Goal: Task Accomplishment & Management: Use online tool/utility

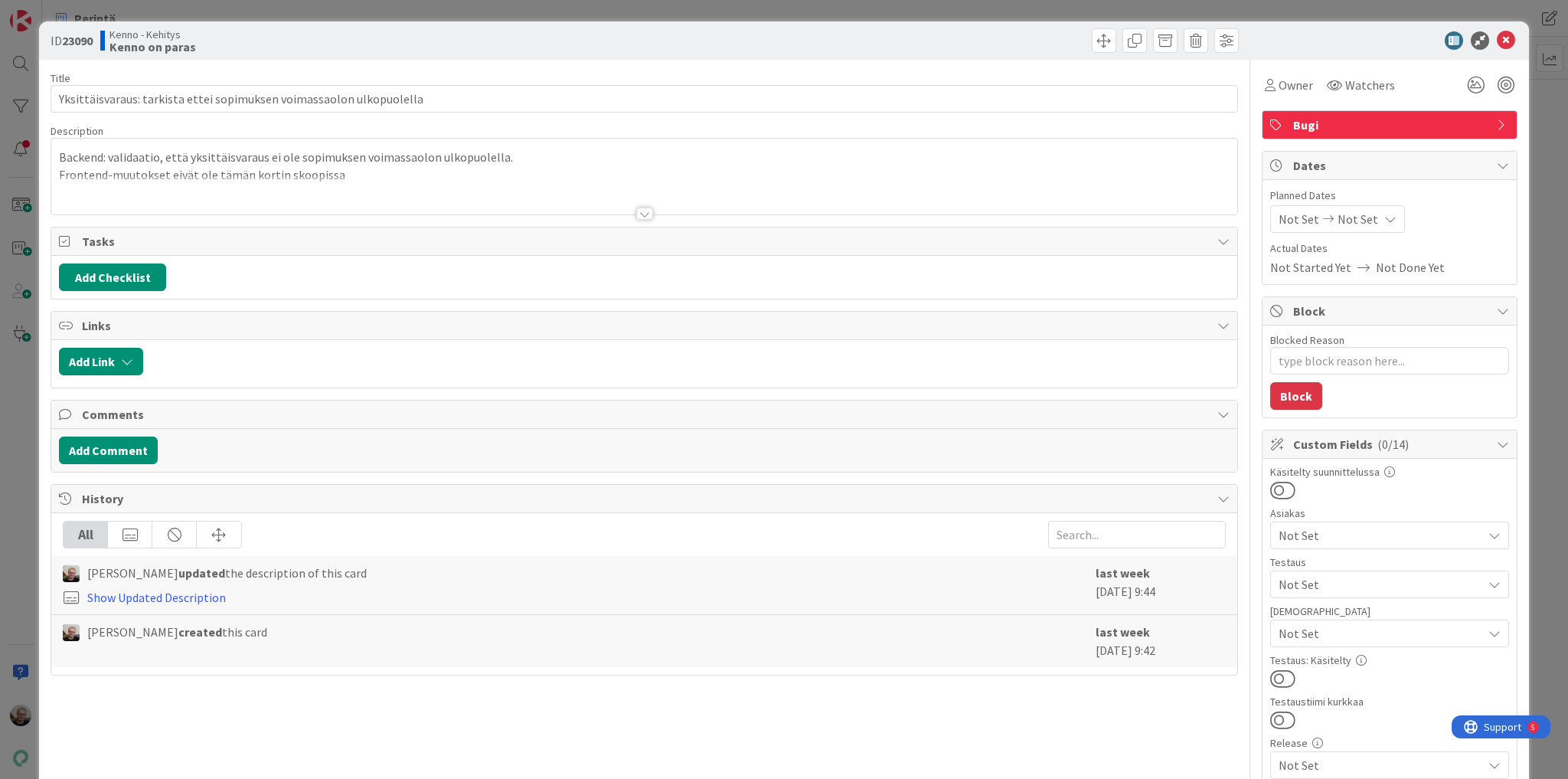
type textarea "x"
click at [331, 201] on div at bounding box center [644, 195] width 1186 height 39
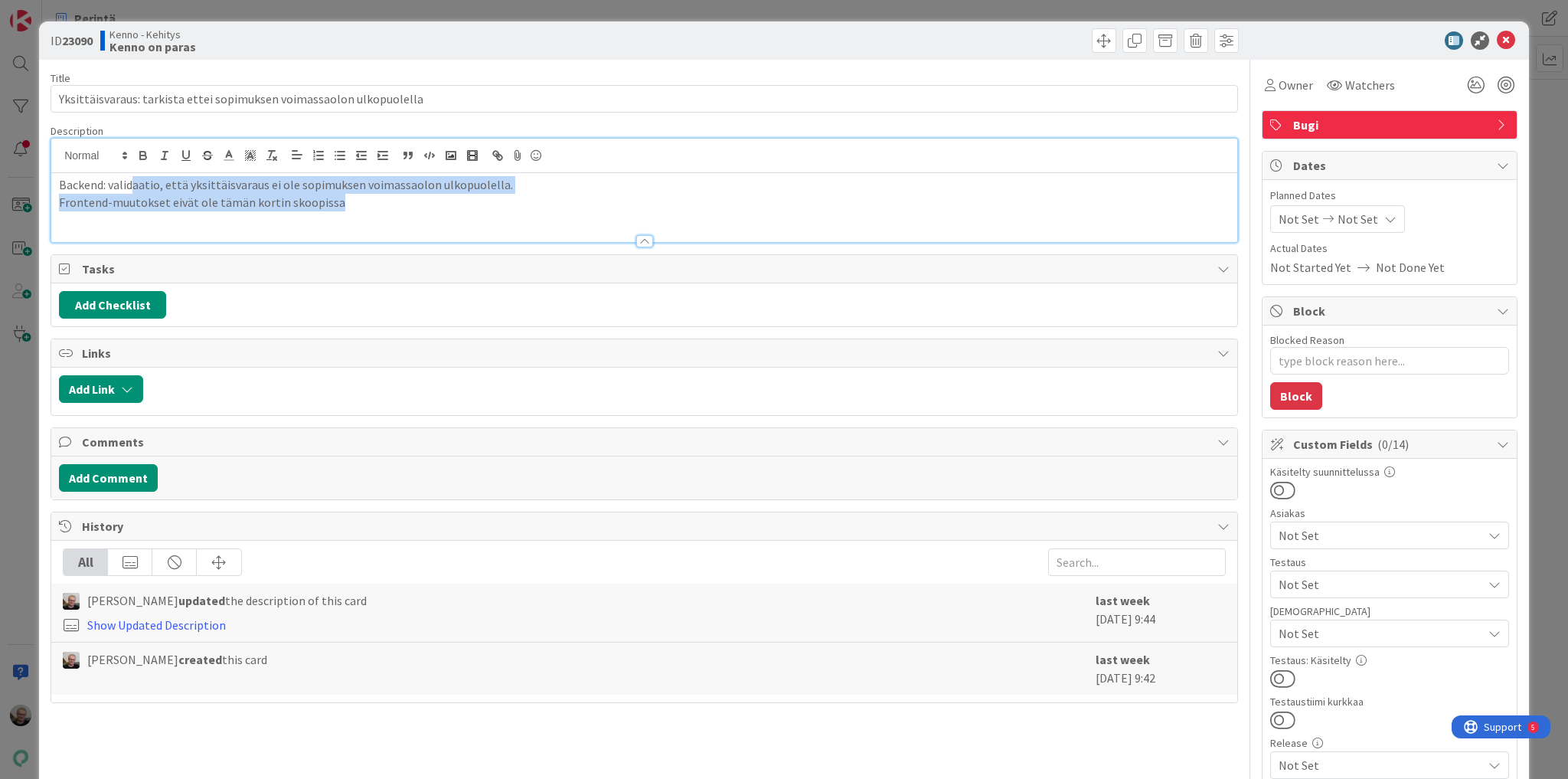
drag, startPoint x: 131, startPoint y: 190, endPoint x: 339, endPoint y: 208, distance: 208.8
click at [339, 208] on div "Backend: validaatio, että yksittäisvaraus ei ole sopimuksen voimassaolon ulkopu…" at bounding box center [644, 207] width 1186 height 69
click at [339, 208] on p "Frontend-muutokset eivät ole tämän kortin skoopissa" at bounding box center [644, 203] width 1170 height 18
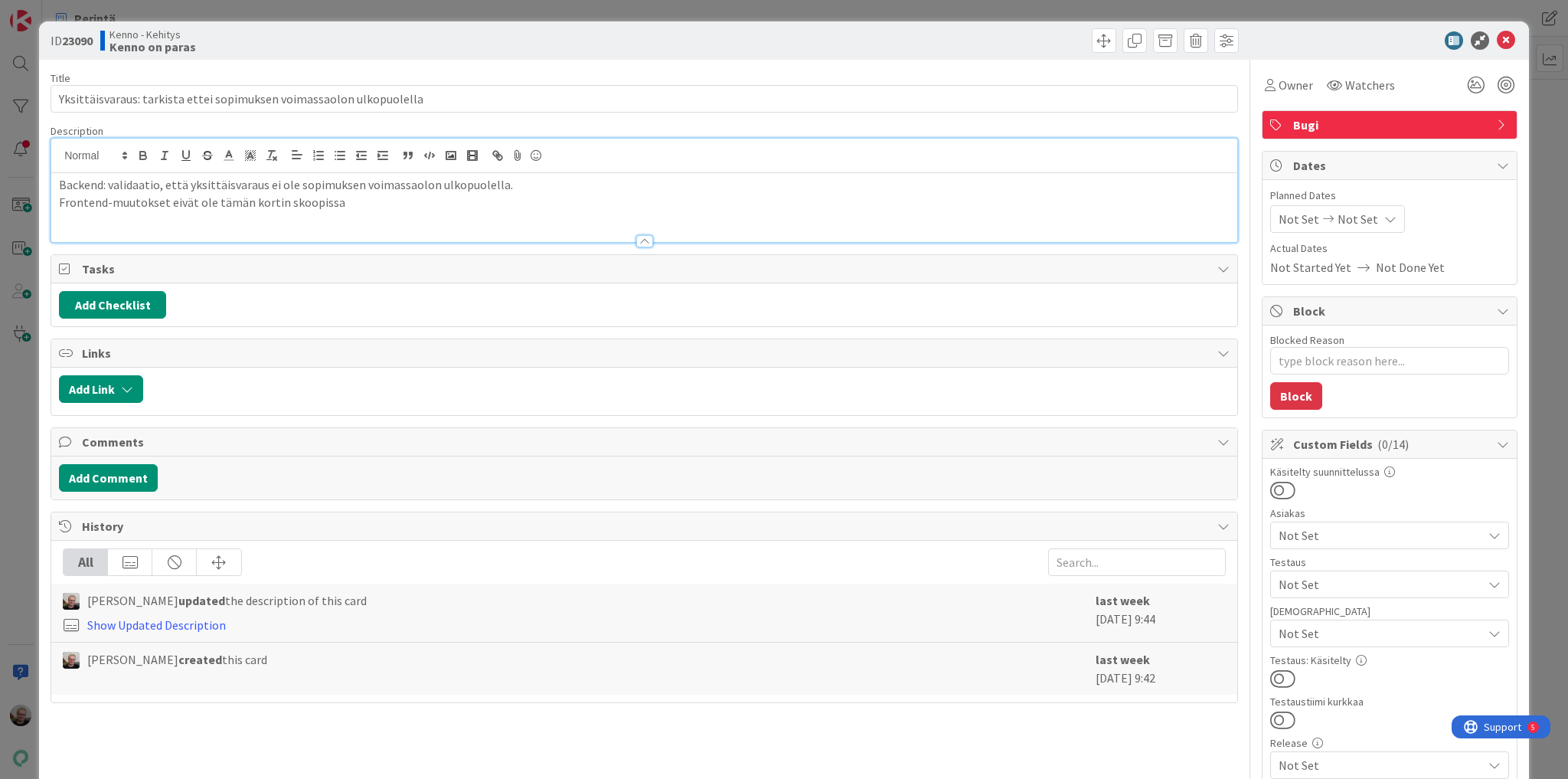
click at [327, 196] on p "Frontend-muutokset eivät ole tämän kortin skoopissa" at bounding box center [644, 203] width 1170 height 18
click at [325, 187] on p "Backend: validaatio, että yksittäisvaraus ei ole sopimuksen voimassaolon ulkopu…" at bounding box center [644, 185] width 1170 height 18
click at [1497, 37] on icon at bounding box center [1506, 40] width 19 height 19
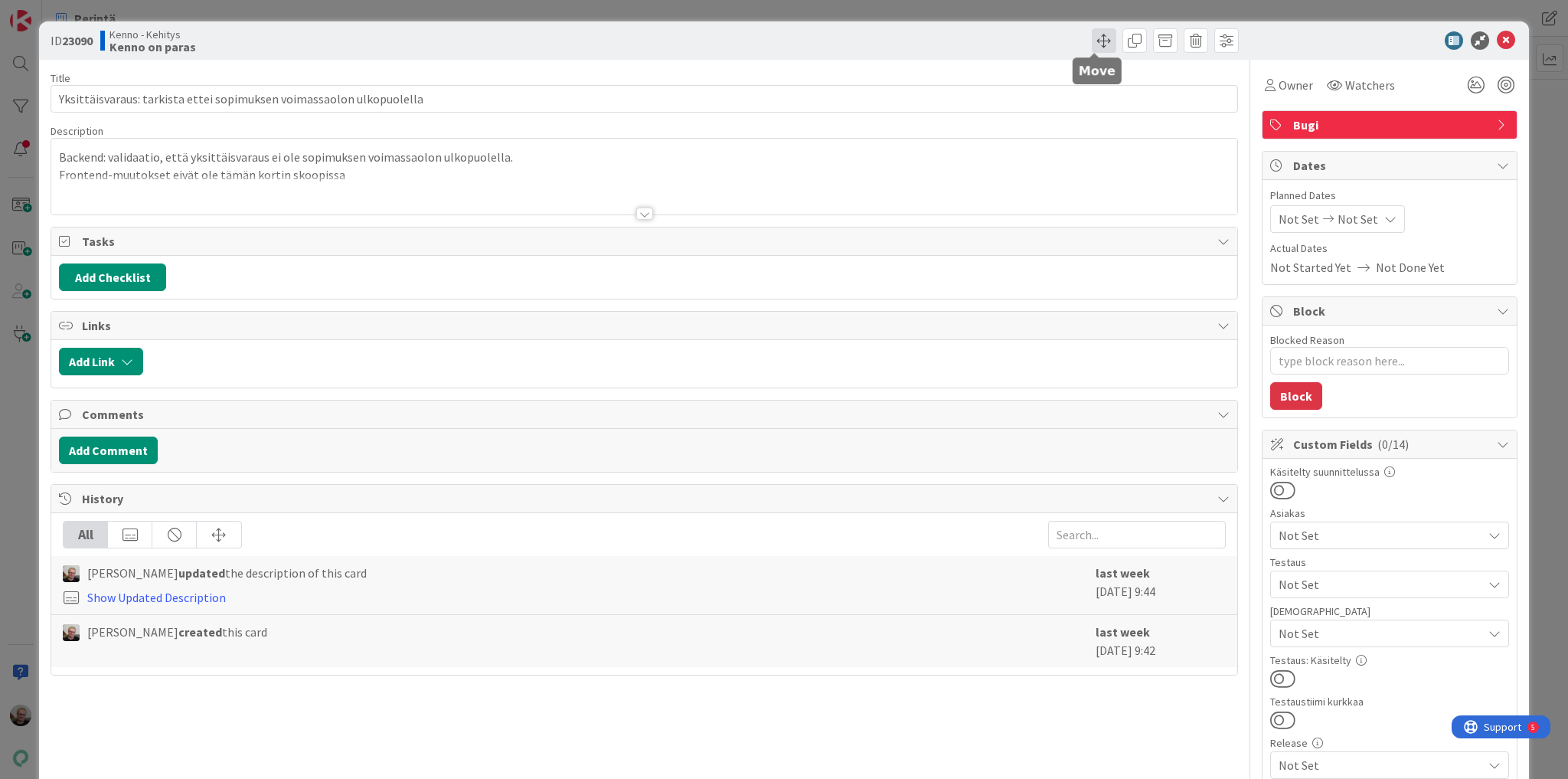
click at [1091, 37] on span at bounding box center [1104, 41] width 24 height 24
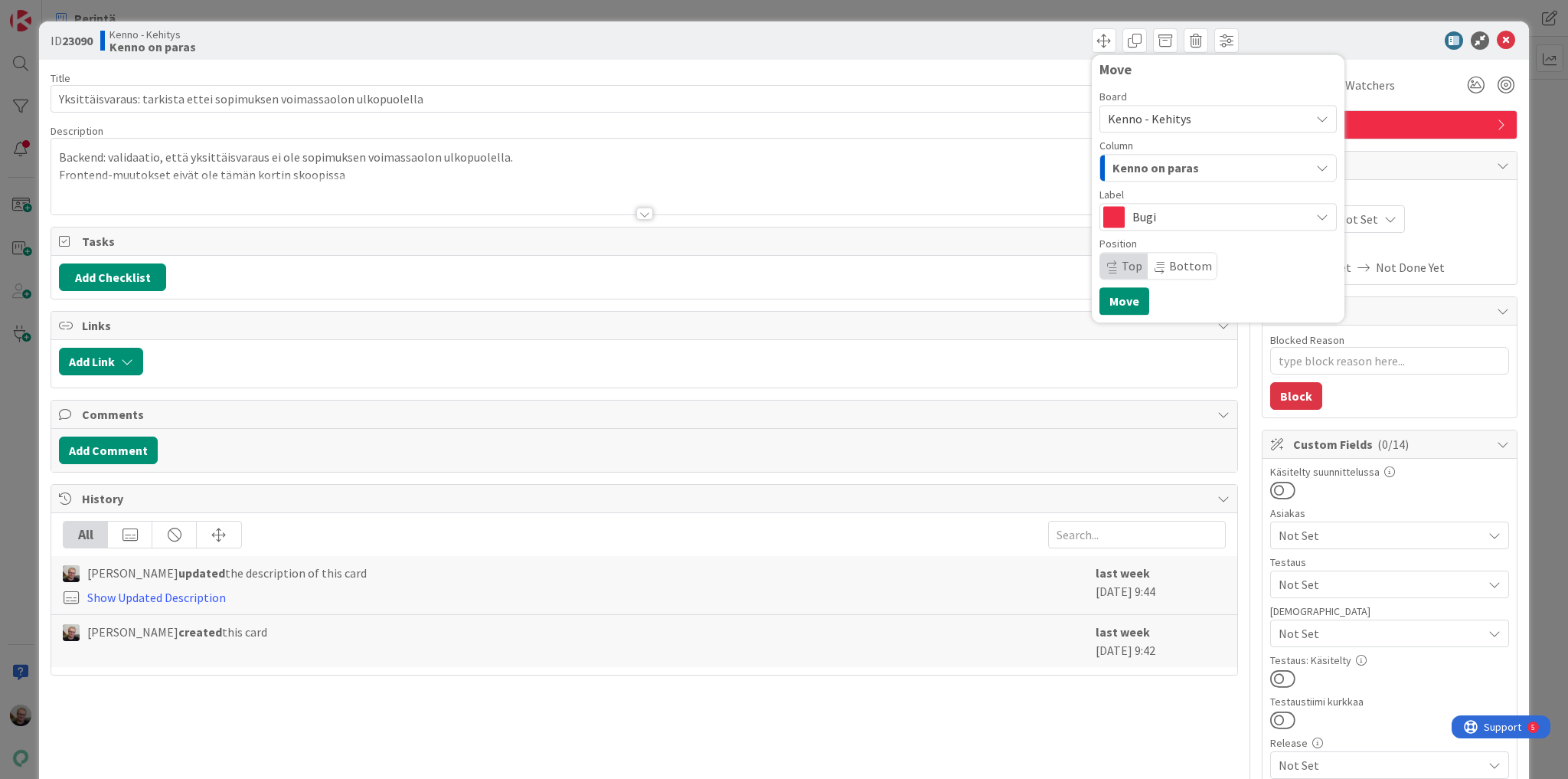
click at [1197, 173] on div "Kenno on paras" at bounding box center [1209, 167] width 202 height 24
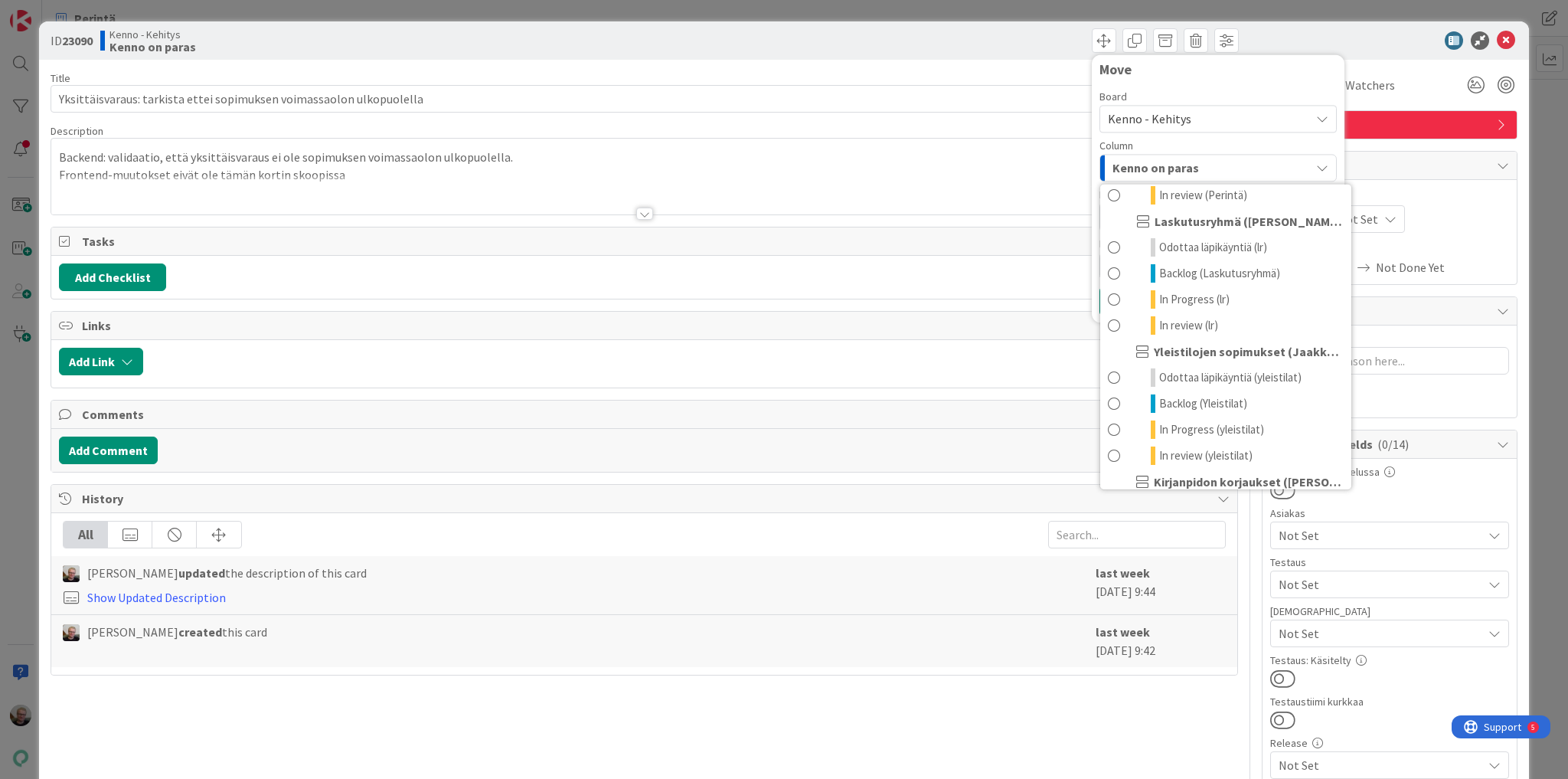
scroll to position [490, 0]
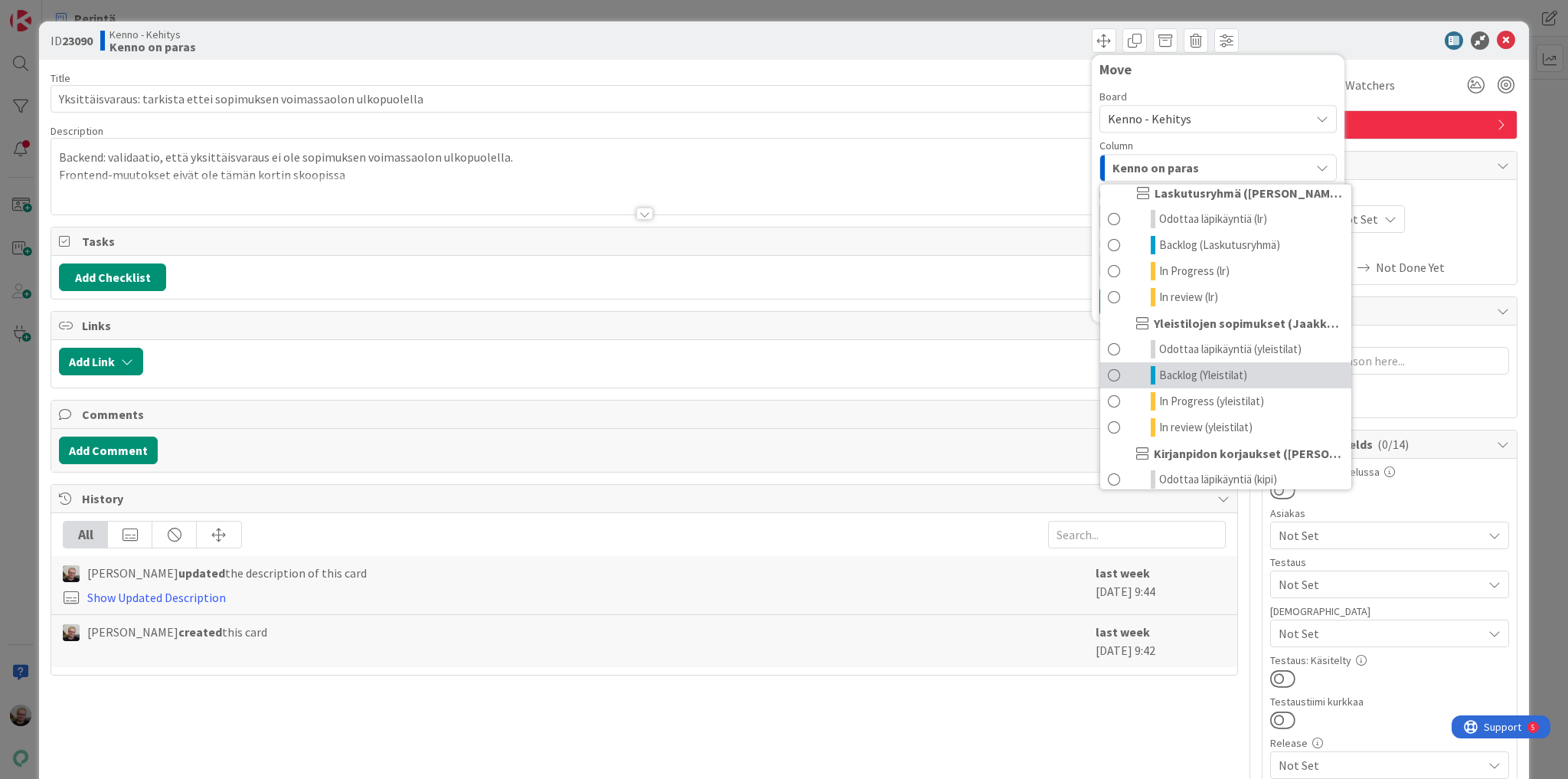
click at [1206, 385] on link "Backlog (Yleistilat)" at bounding box center [1226, 376] width 251 height 26
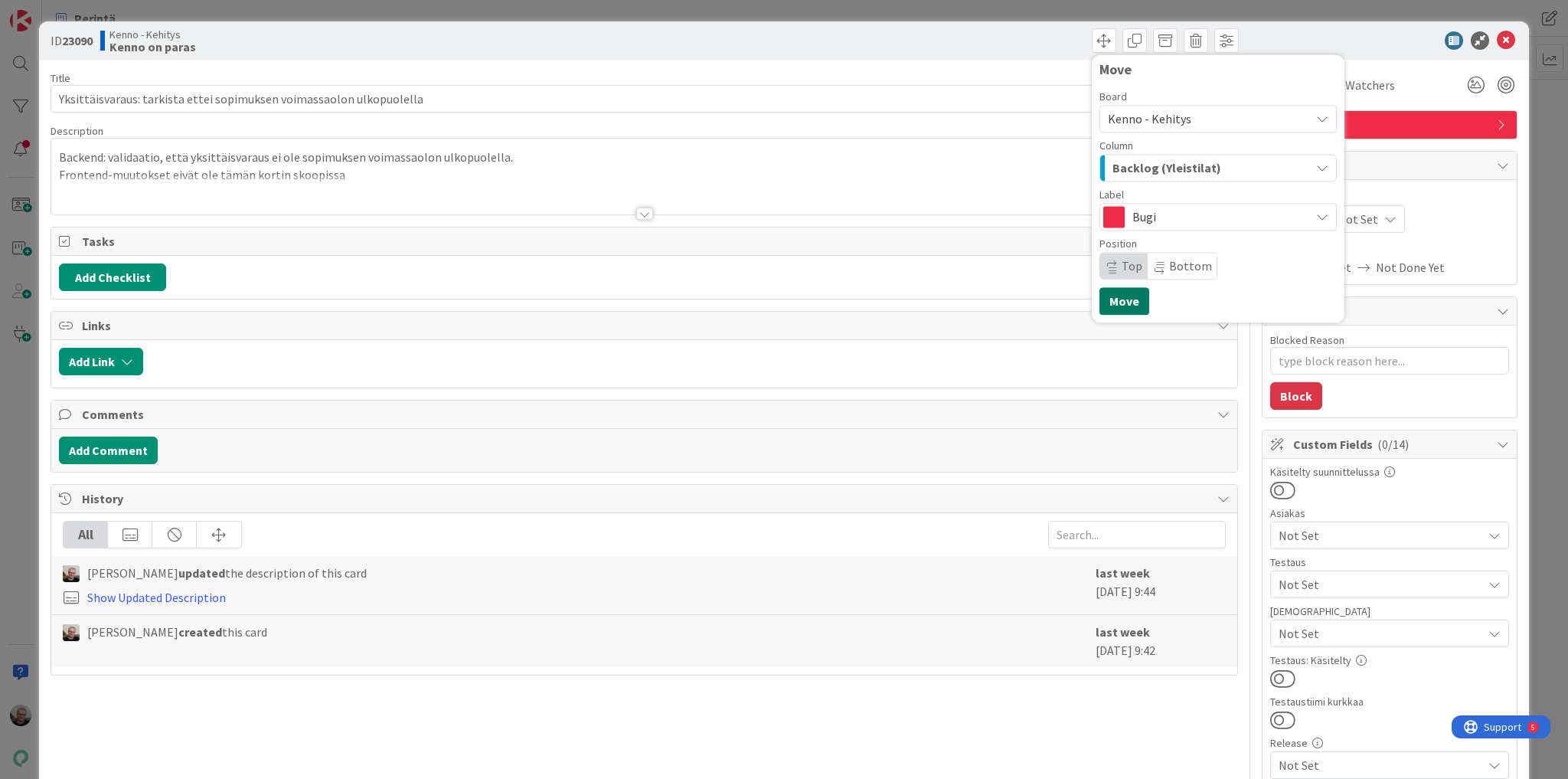
click at [1108, 299] on button "Move" at bounding box center [1124, 301] width 50 height 28
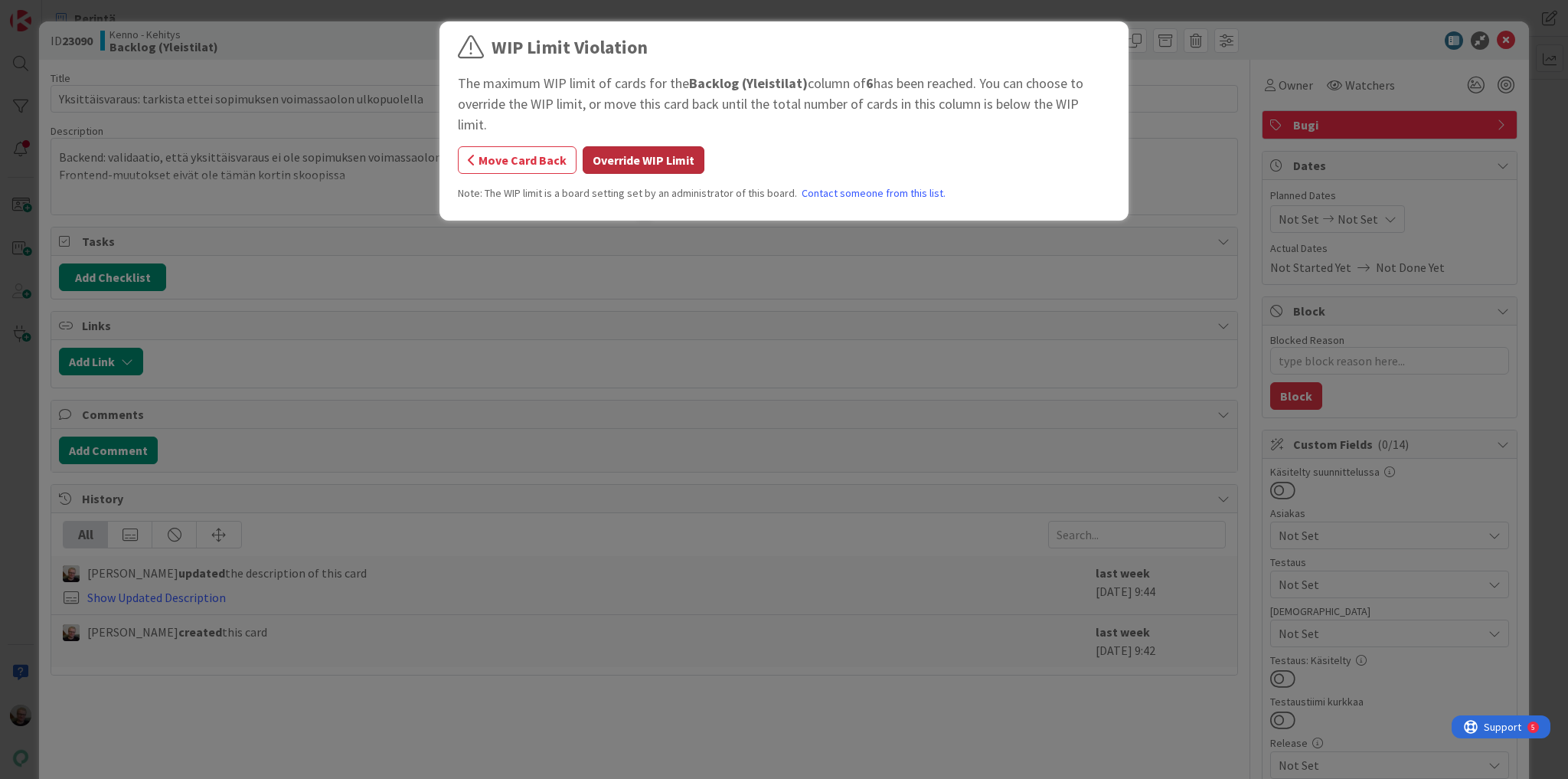
click at [616, 146] on button "Override WIP Limit" at bounding box center [643, 160] width 122 height 28
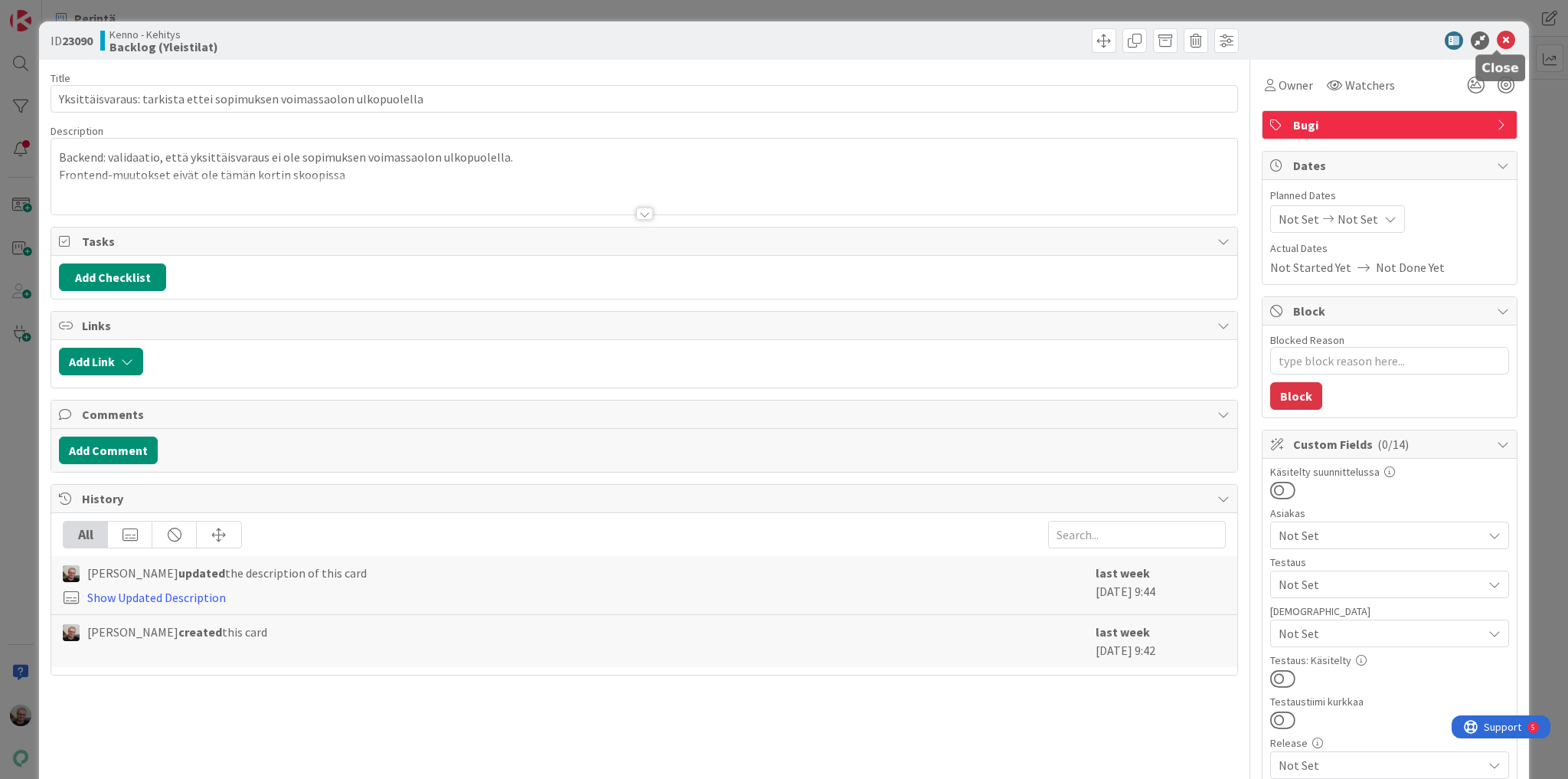
click at [1497, 38] on icon at bounding box center [1506, 40] width 19 height 19
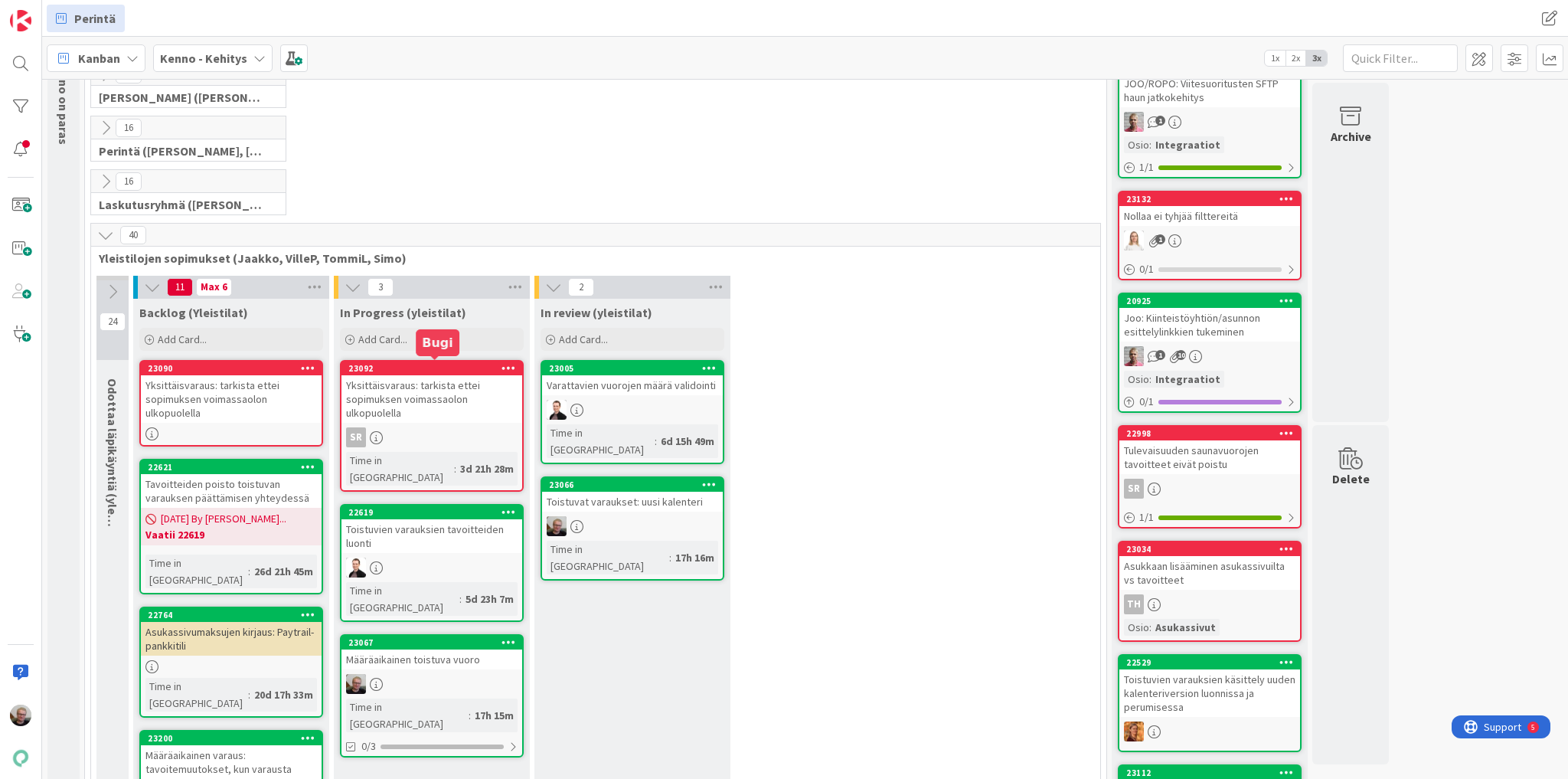
scroll to position [122, 0]
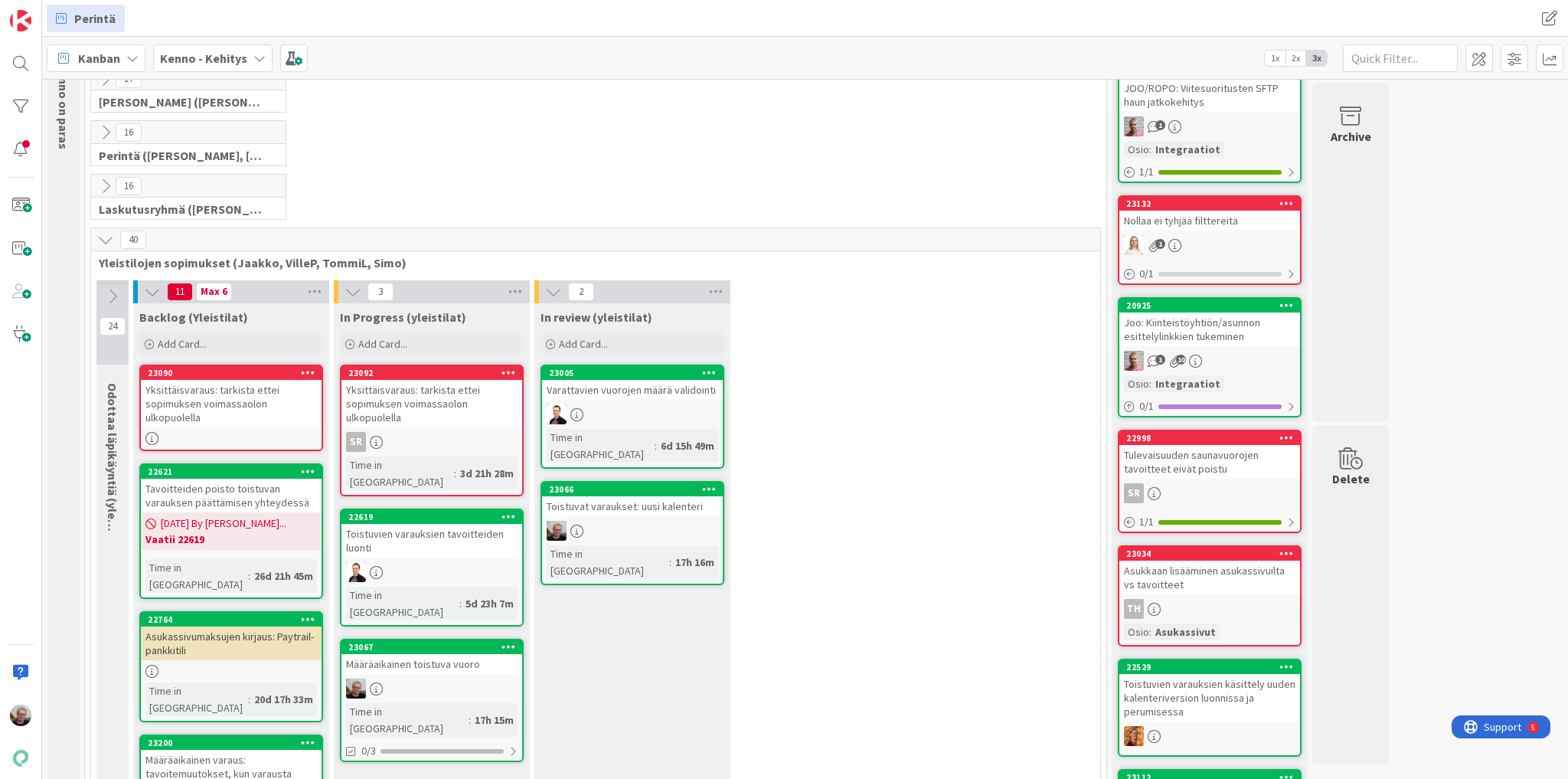
click at [248, 385] on div "Yksittäisvaraus: tarkista ettei sopimuksen voimassaolon ulkopuolella" at bounding box center [231, 403] width 180 height 47
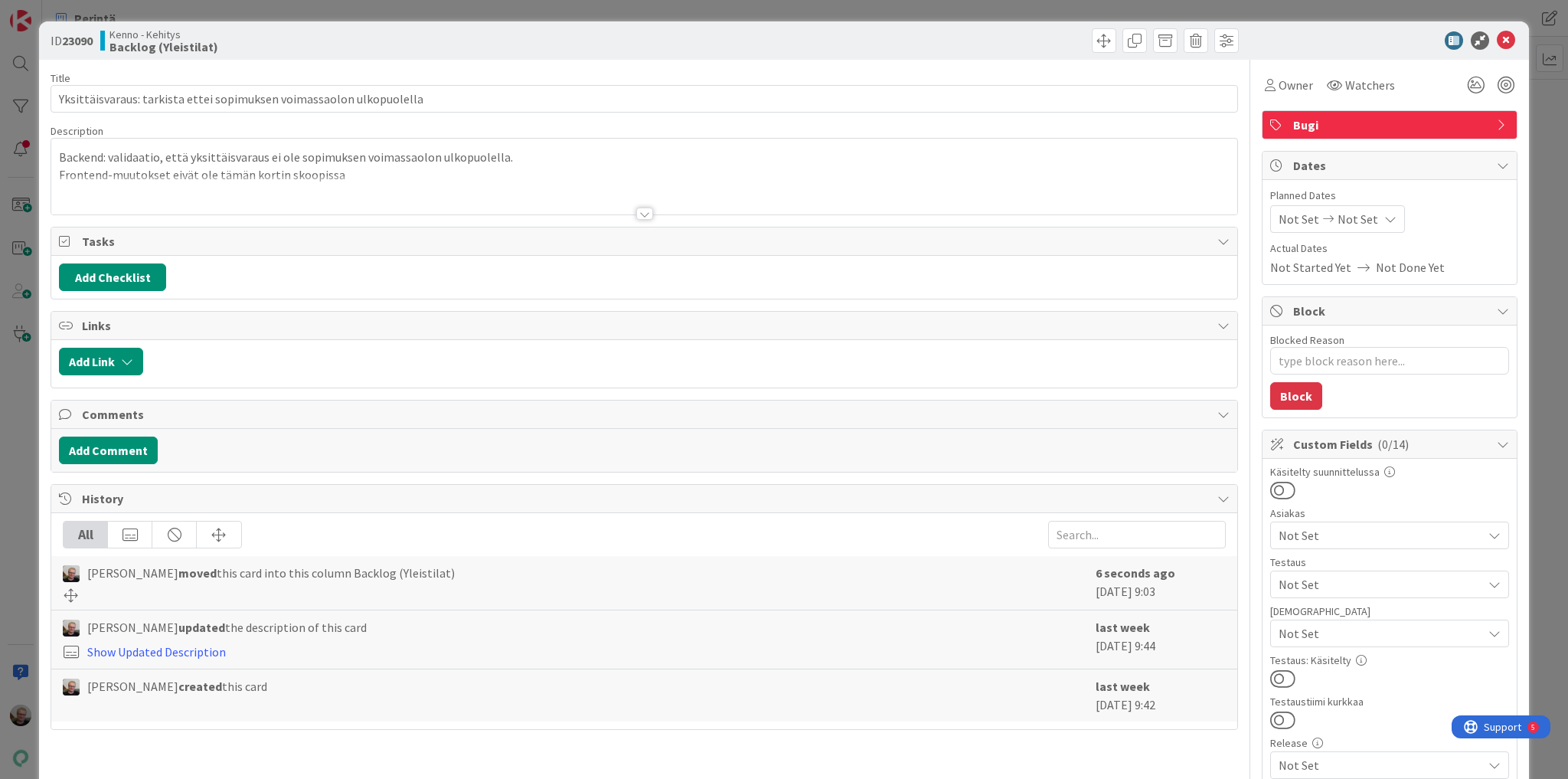
click at [375, 199] on div at bounding box center [644, 195] width 1186 height 39
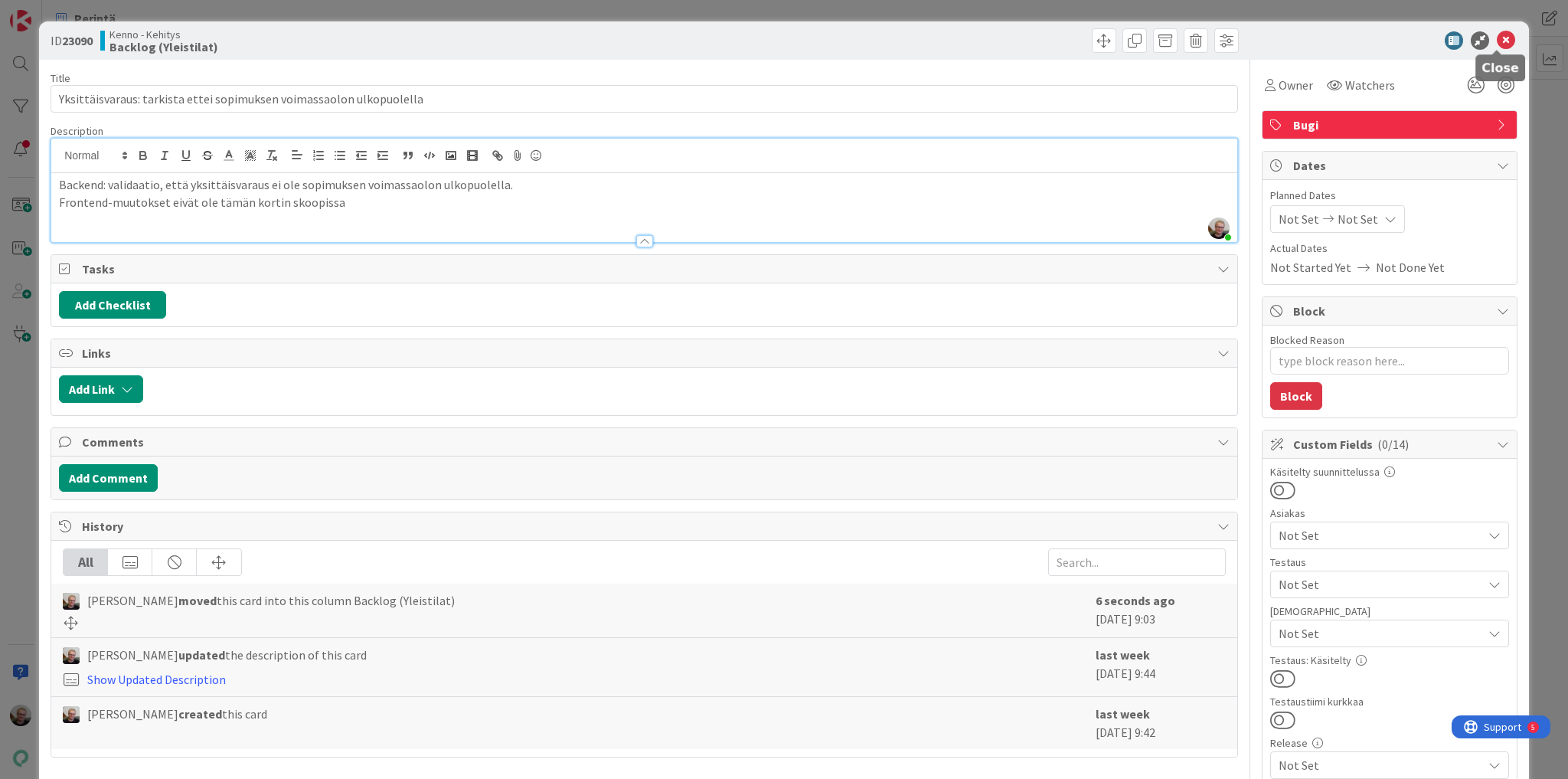
click at [1497, 40] on icon at bounding box center [1506, 40] width 19 height 19
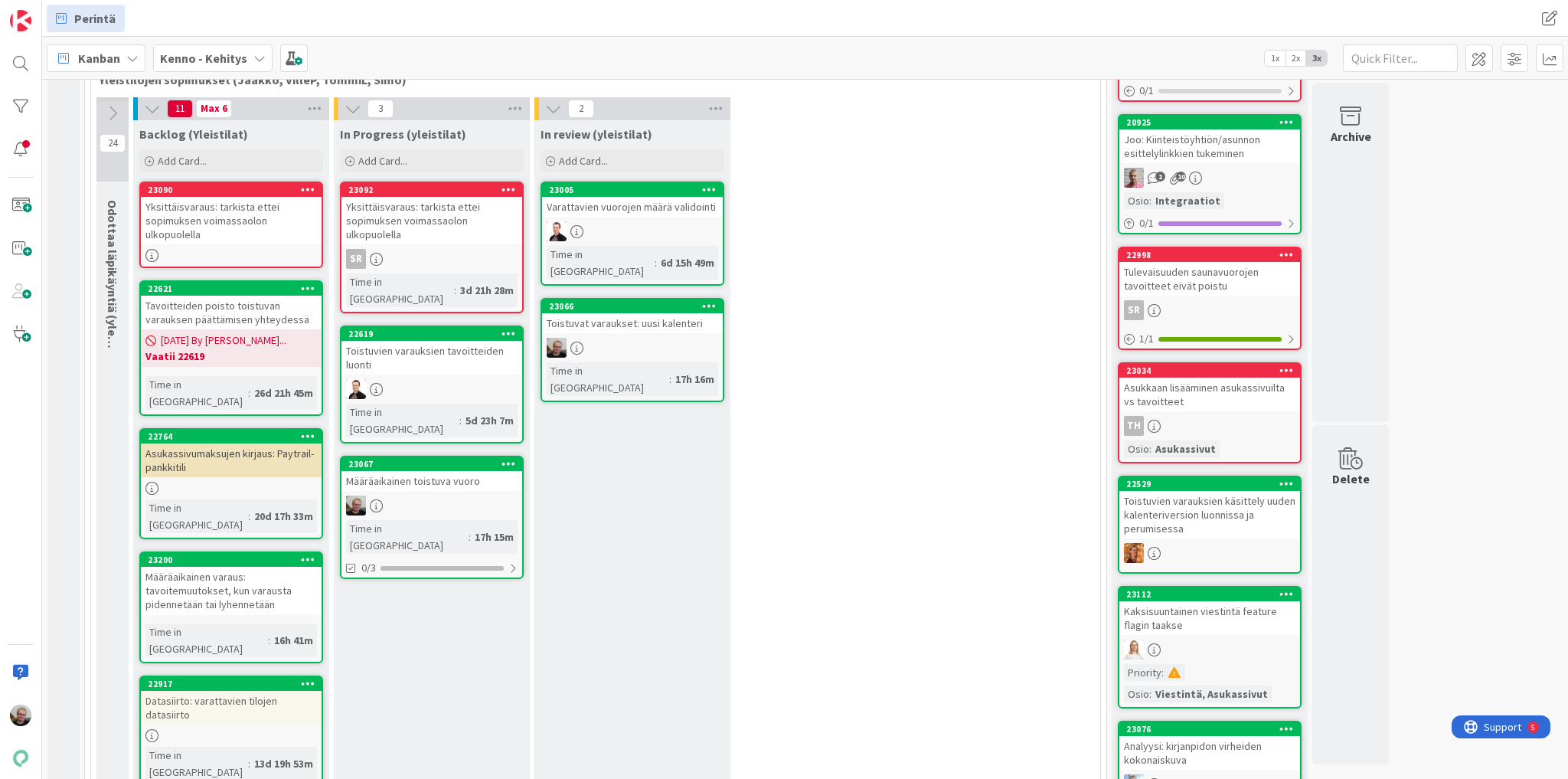
scroll to position [306, 0]
click at [515, 189] on div at bounding box center [509, 189] width 28 height 11
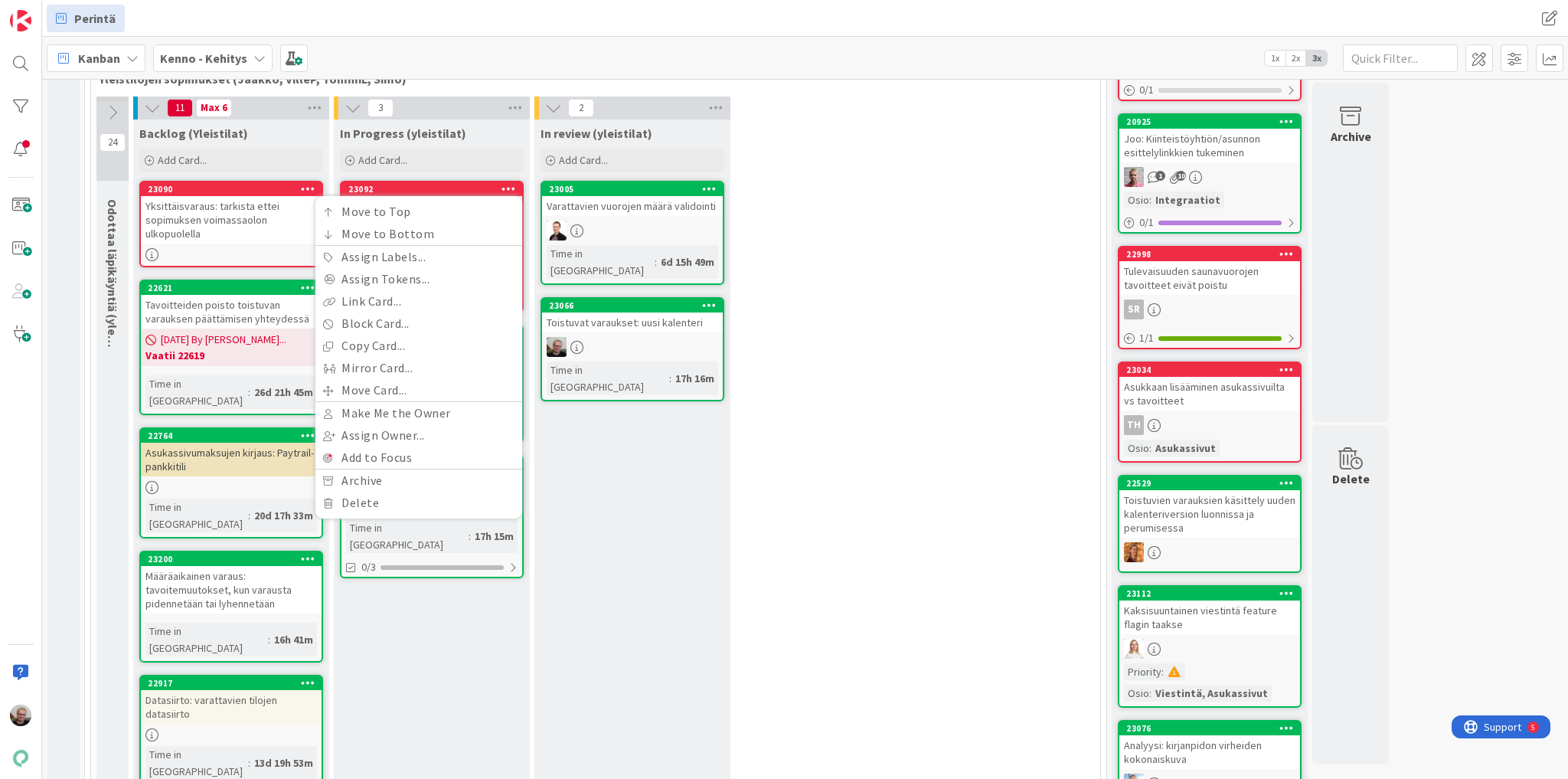
drag, startPoint x: 515, startPoint y: 189, endPoint x: 247, endPoint y: 210, distance: 268.8
click at [247, 210] on div "Yksittäisvaraus: tarkista ettei sopimuksen voimassaolon ulkopuolella" at bounding box center [231, 220] width 180 height 47
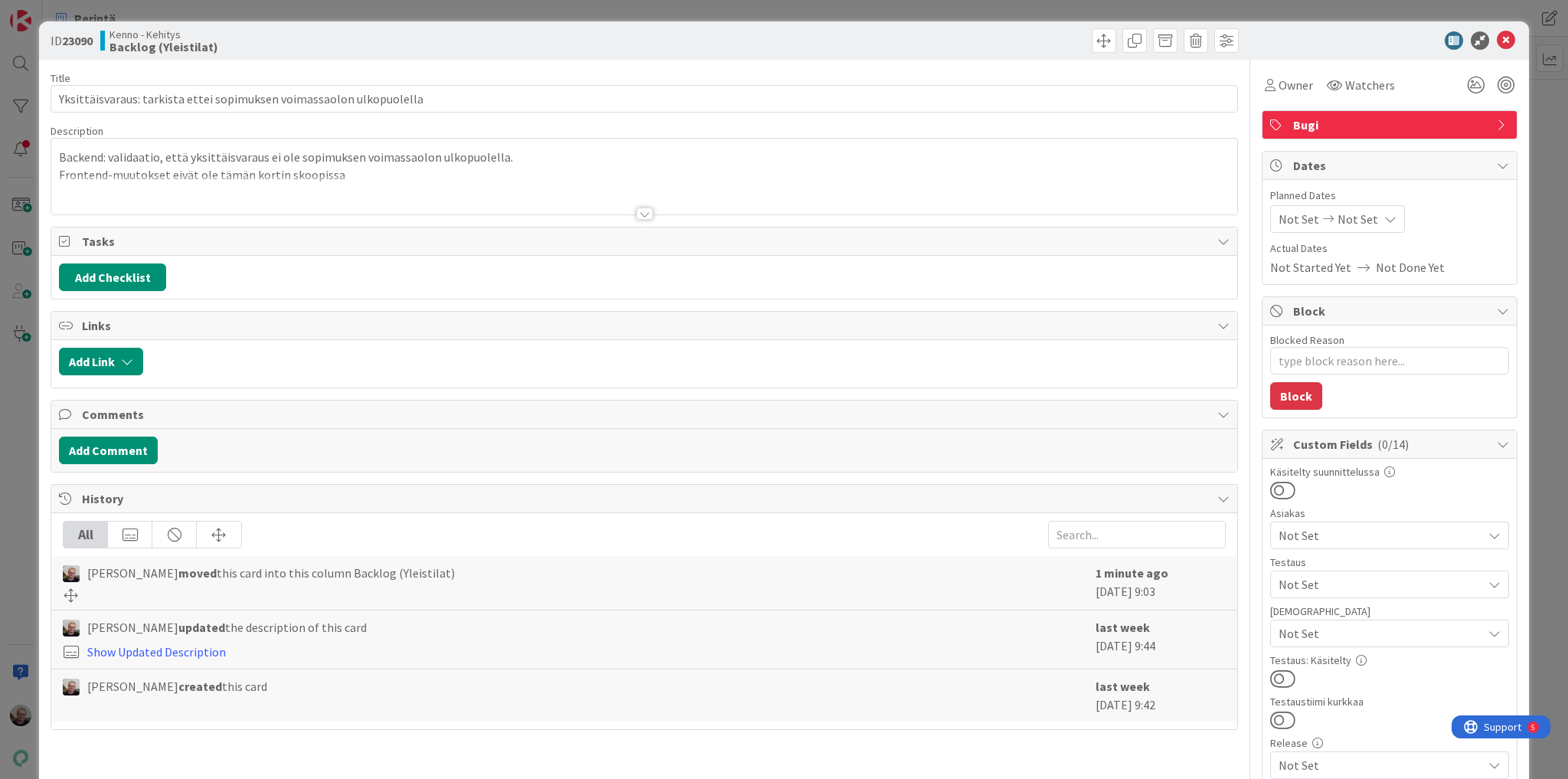
type textarea "x"
click at [1497, 41] on icon at bounding box center [1506, 40] width 19 height 19
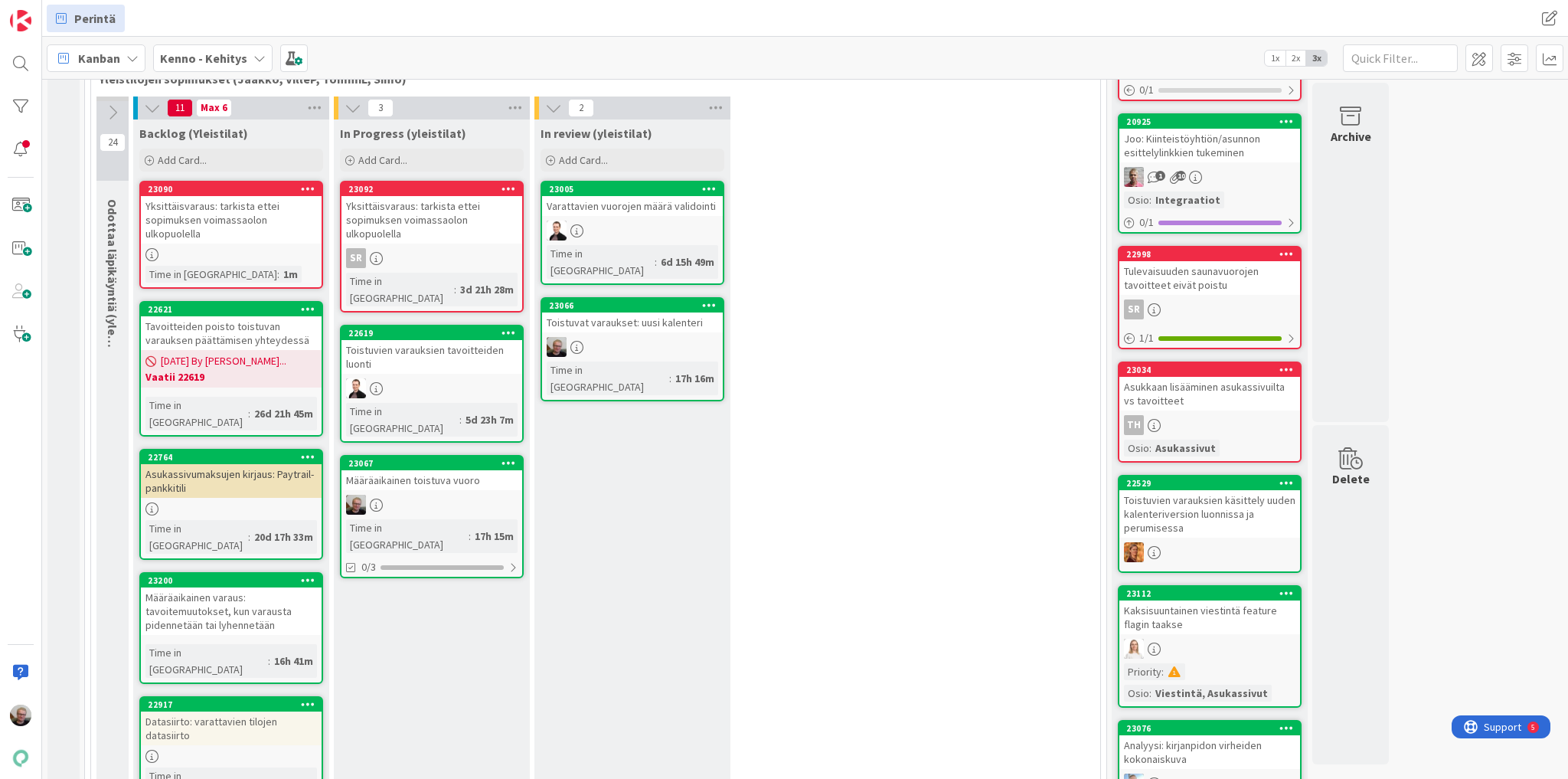
click at [303, 185] on icon at bounding box center [309, 188] width 15 height 11
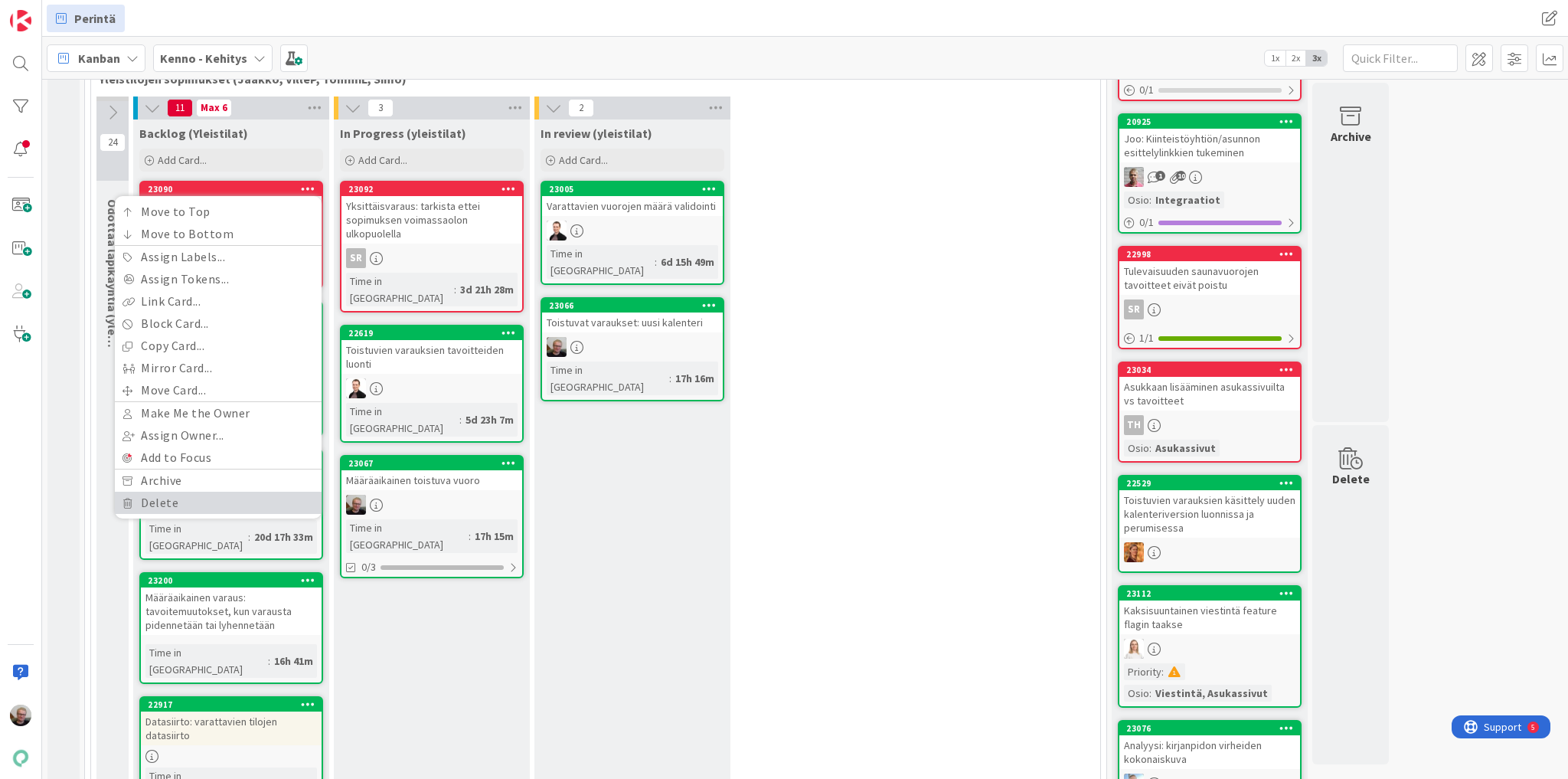
click at [159, 502] on link "Delete" at bounding box center [218, 502] width 207 height 22
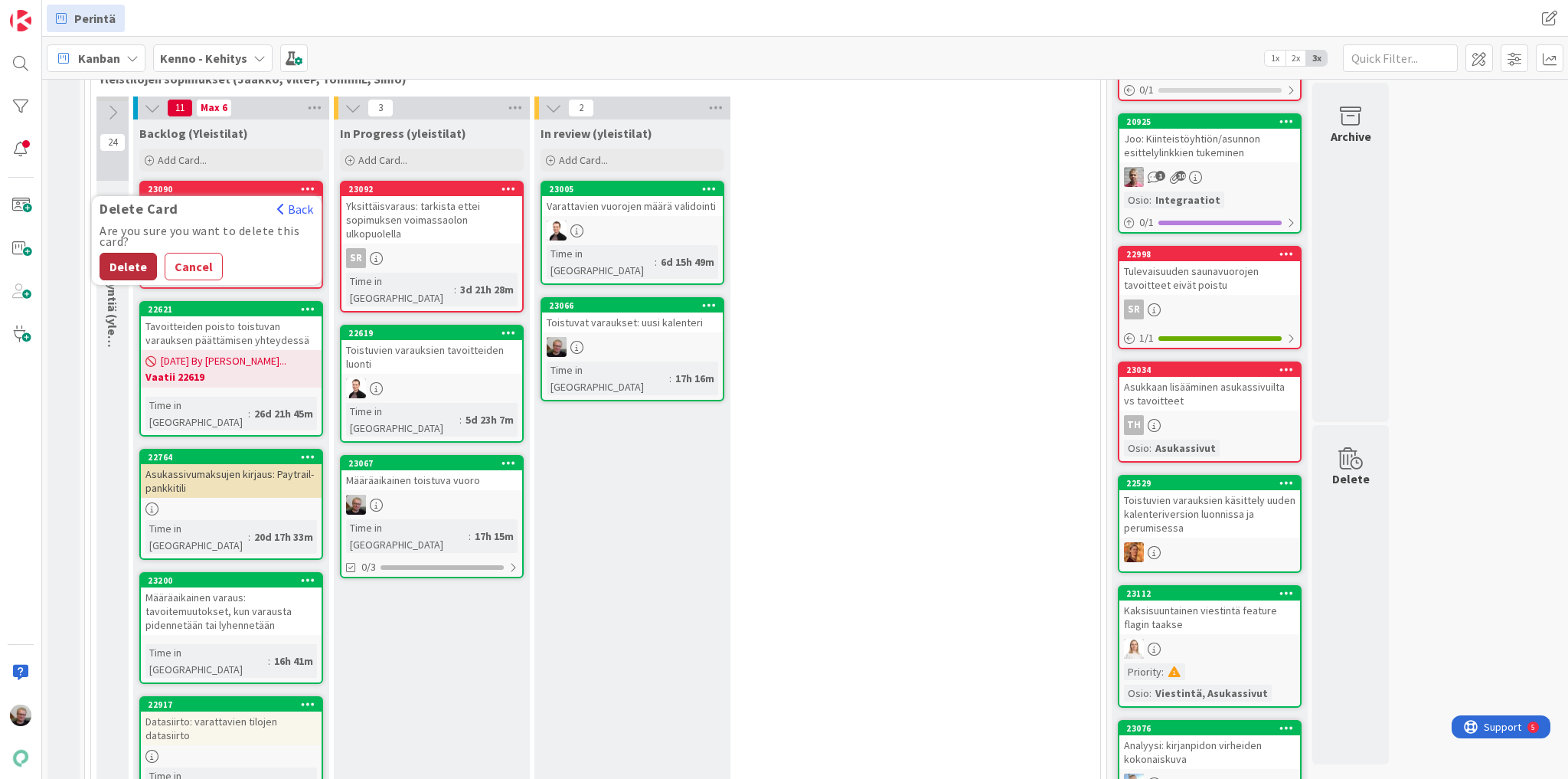
click at [122, 266] on button "Delete" at bounding box center [128, 267] width 57 height 28
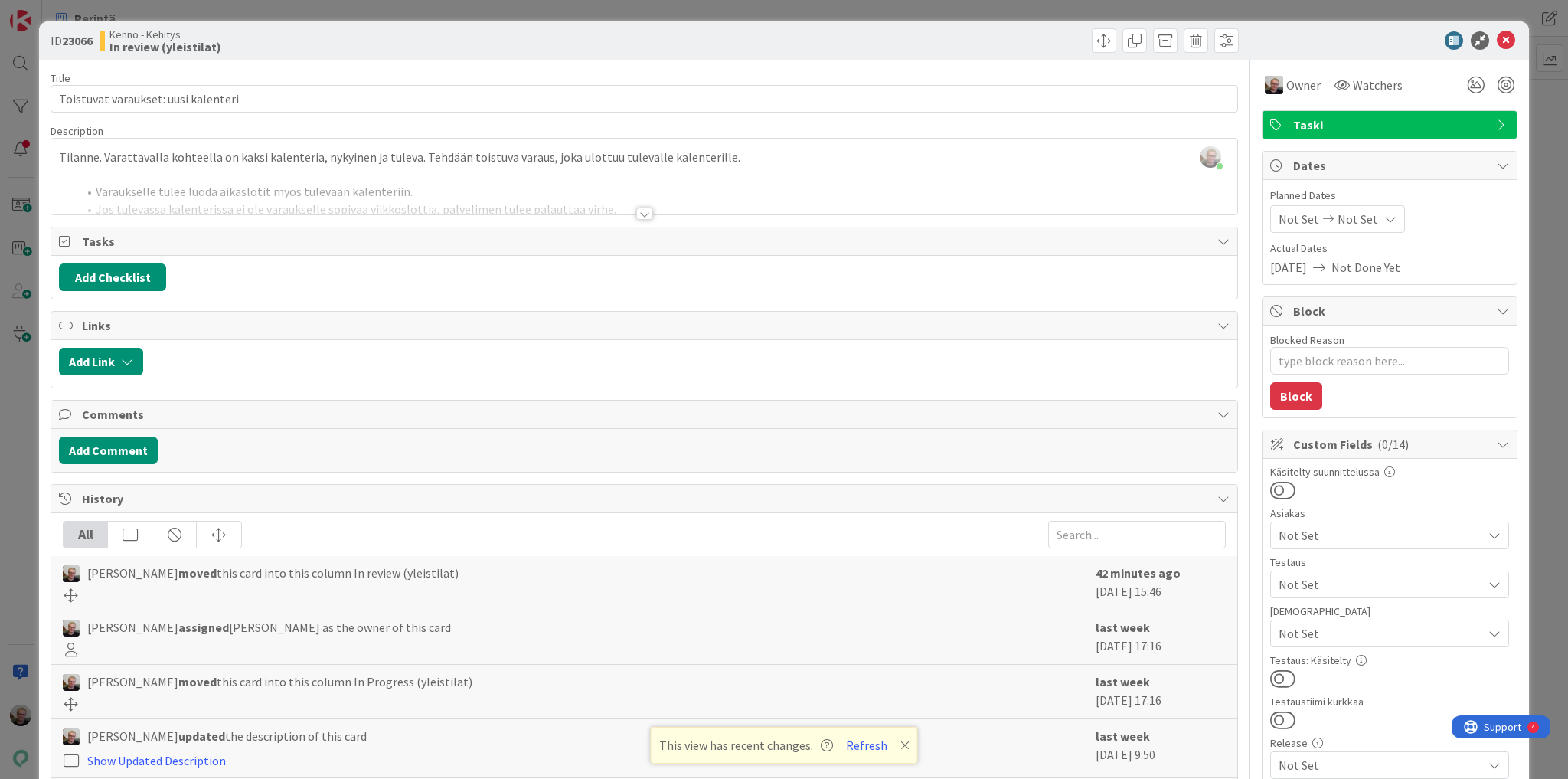
scroll to position [119, 0]
click at [1499, 39] on icon at bounding box center [1506, 40] width 19 height 19
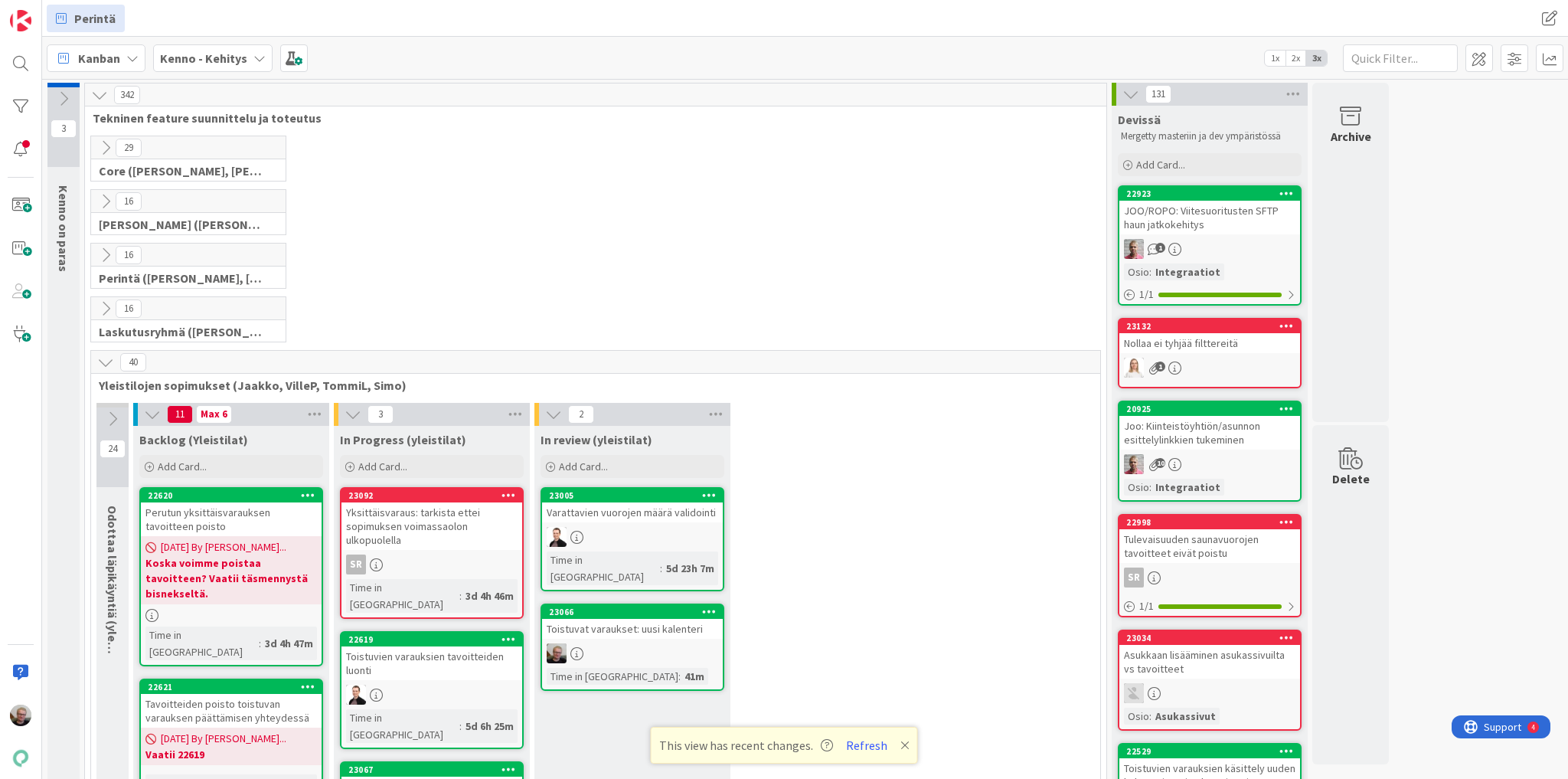
click at [98, 362] on icon at bounding box center [105, 362] width 17 height 17
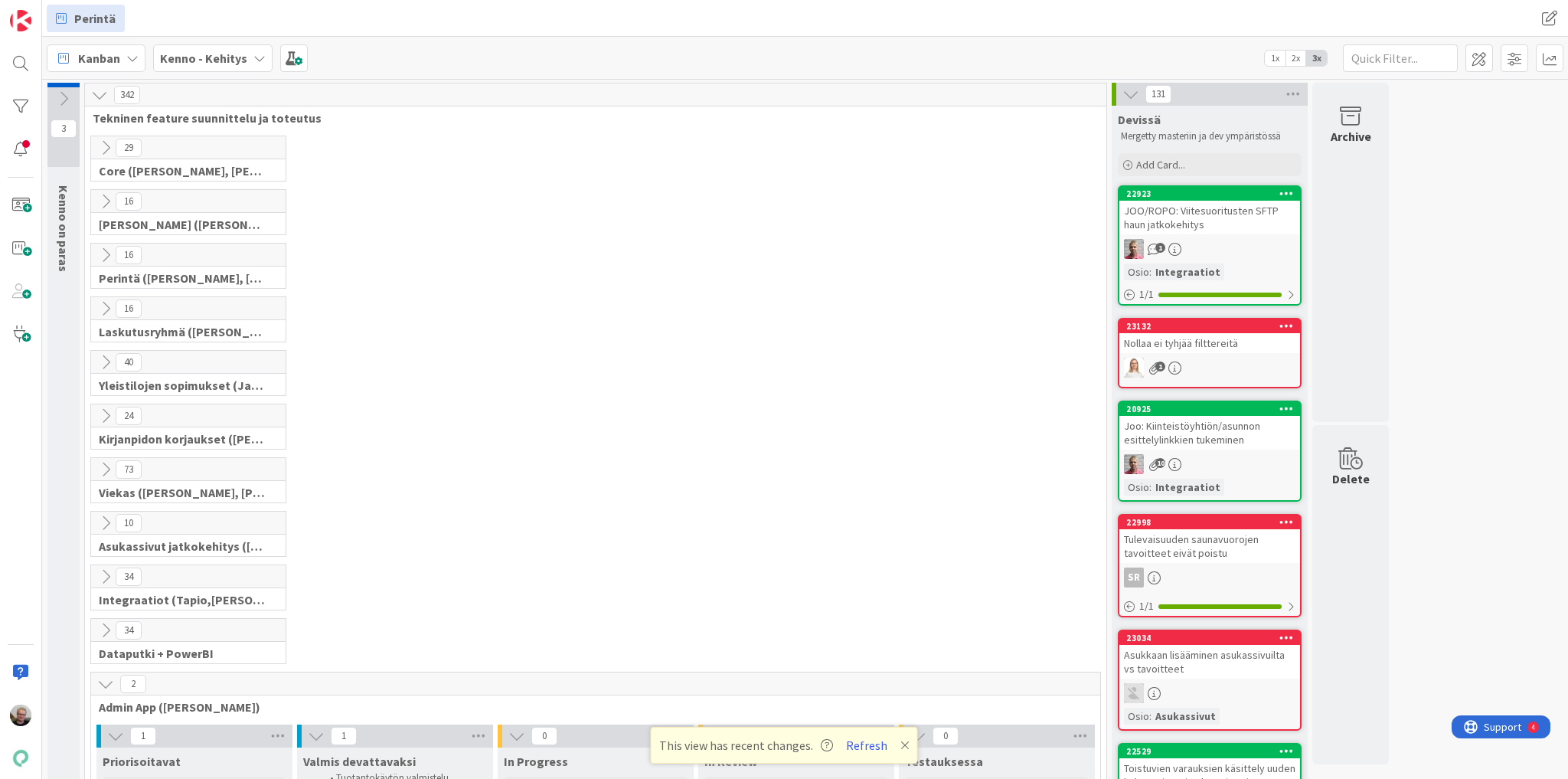
click at [104, 256] on icon at bounding box center [105, 255] width 17 height 17
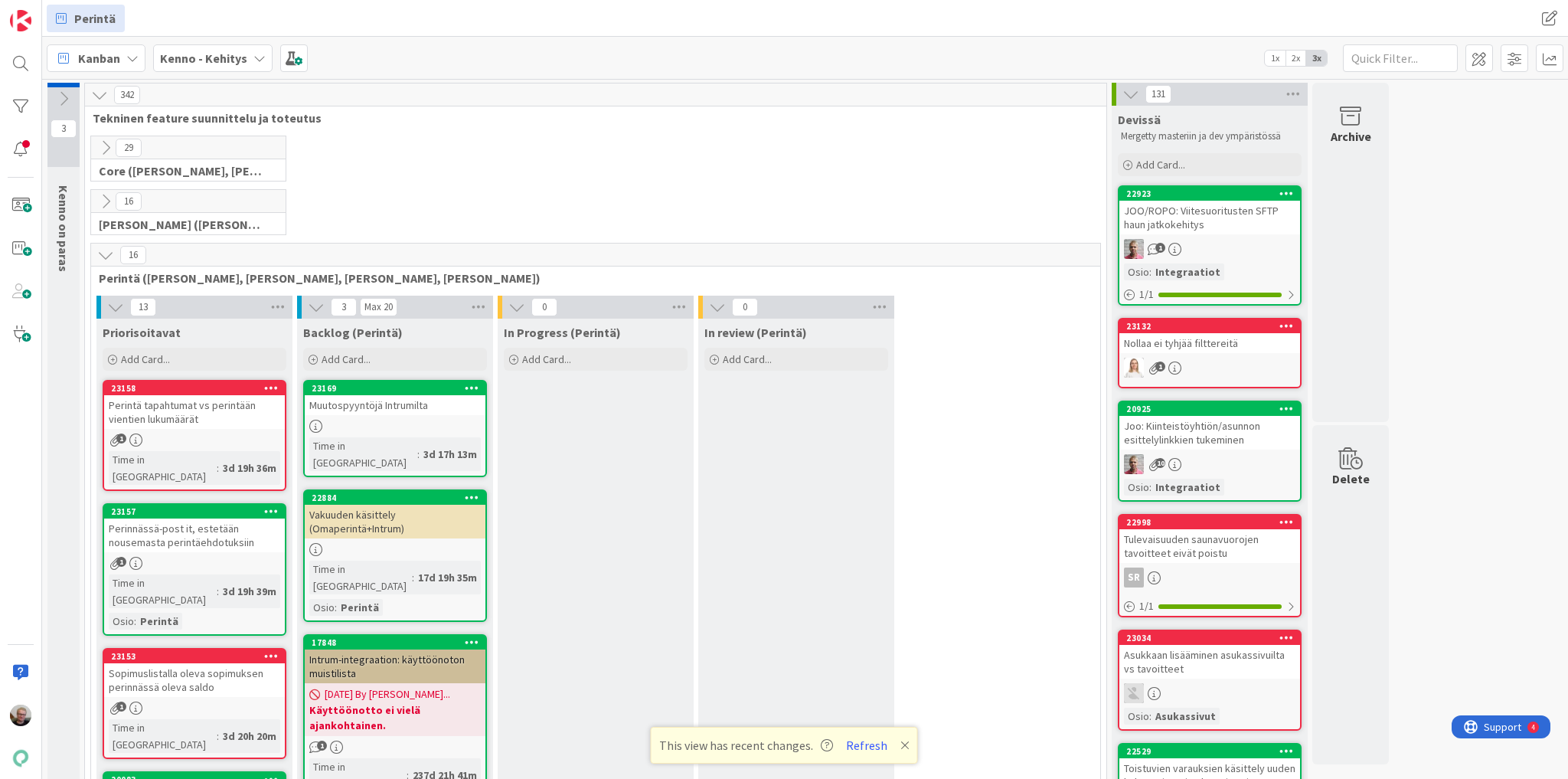
scroll to position [61, 0]
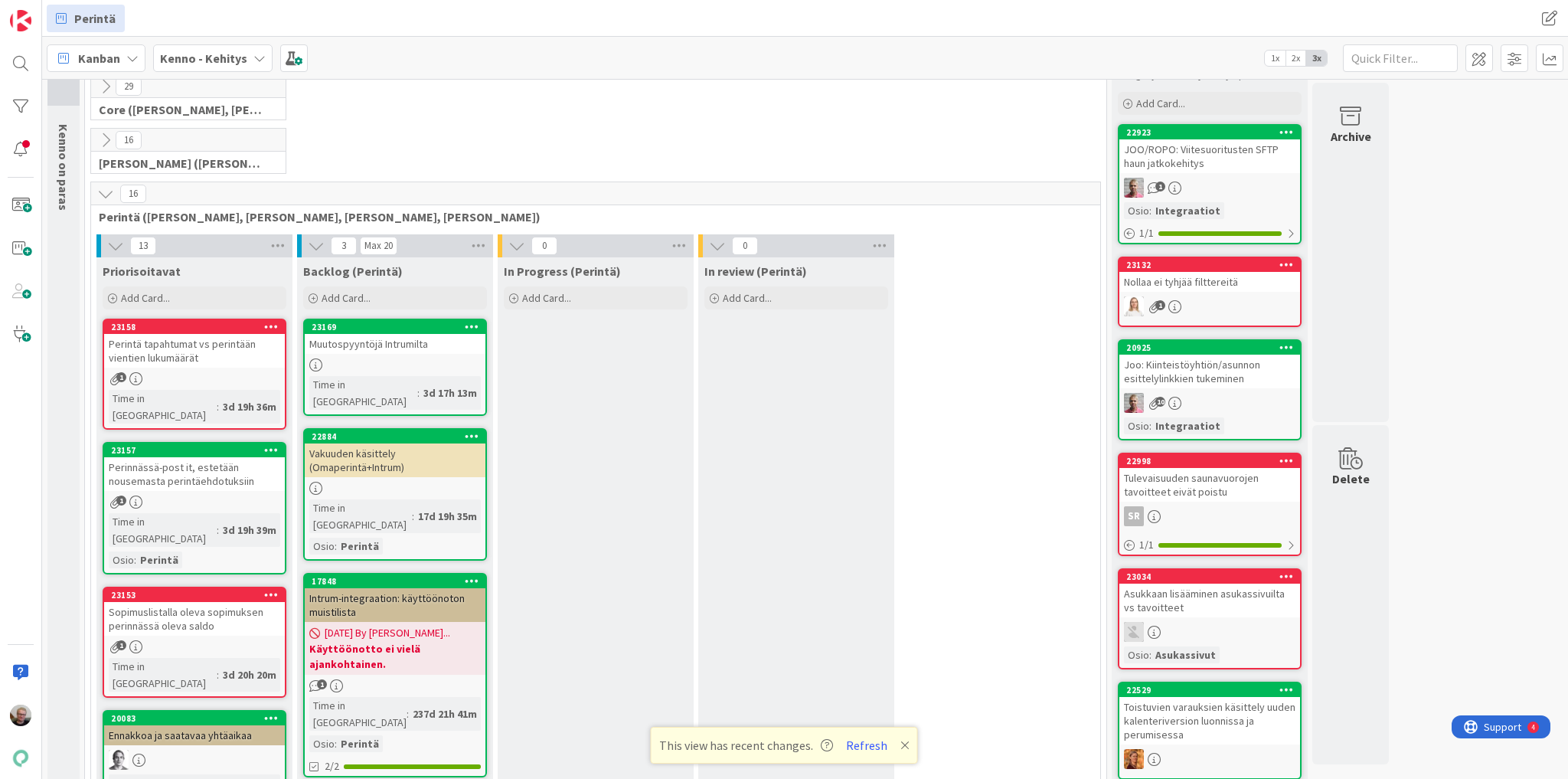
click at [409, 342] on div "Muutospyyntöjä Intrumilta" at bounding box center [394, 344] width 180 height 20
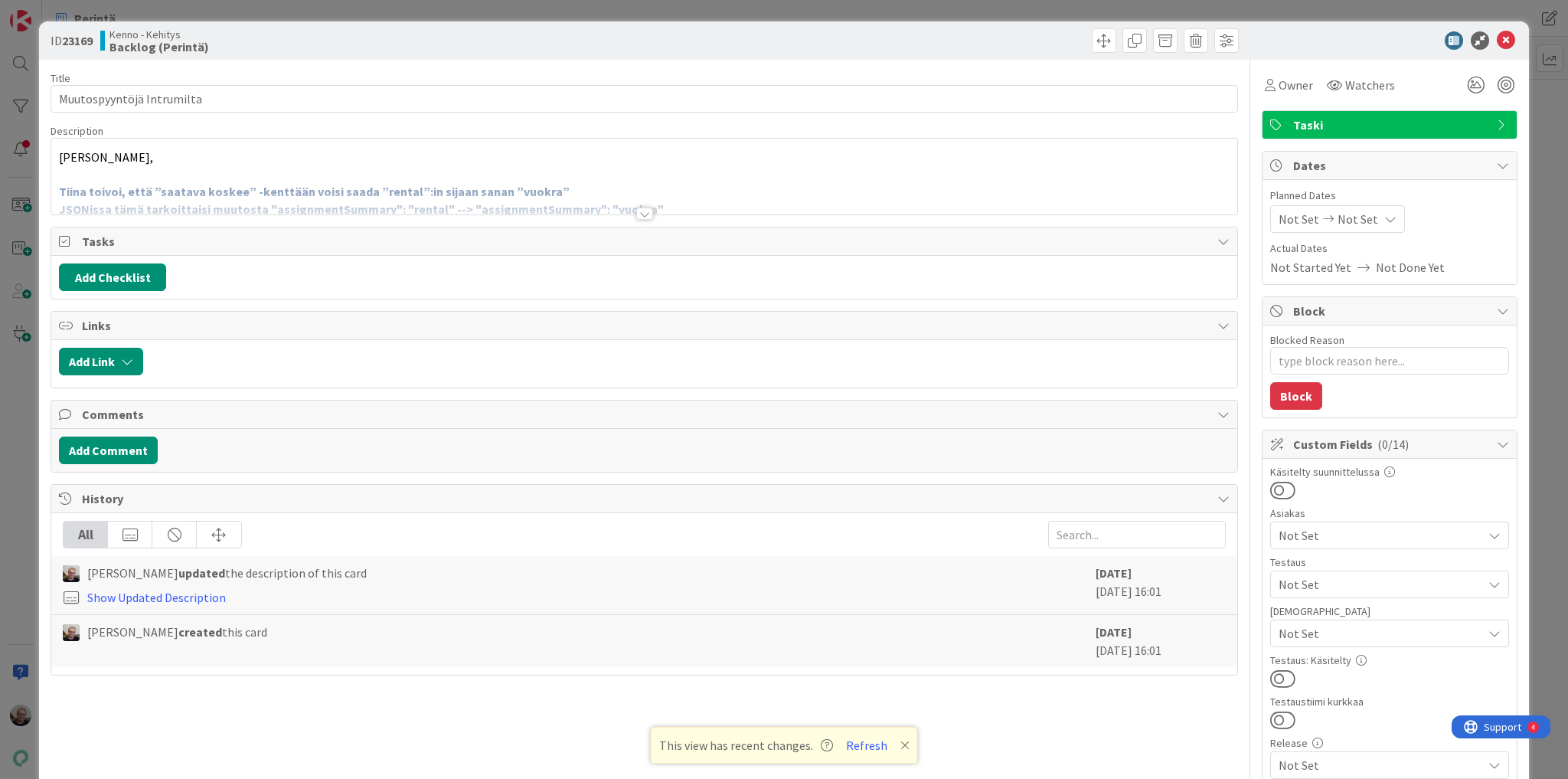
click at [472, 144] on div "Terve Mikko, Tiina toivoi, että ”saatava koskee” -kenttään voisi saada ”rental”…" at bounding box center [644, 176] width 1186 height 76
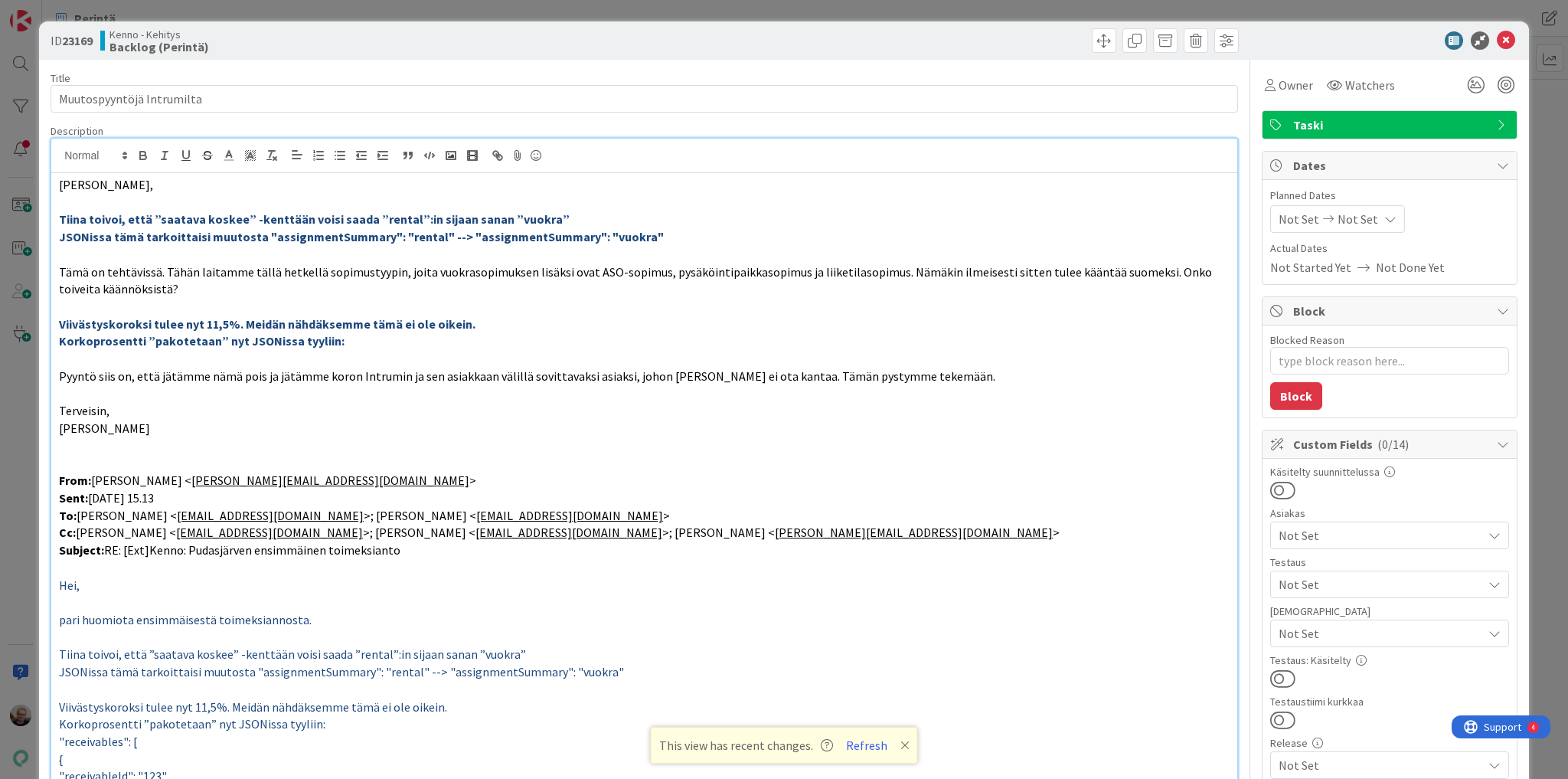
click at [659, 238] on p "JSONissa tämä tarkoittaisi muutosta "assignmentSummary": "rental" --> "assignme…" at bounding box center [644, 238] width 1170 height 18
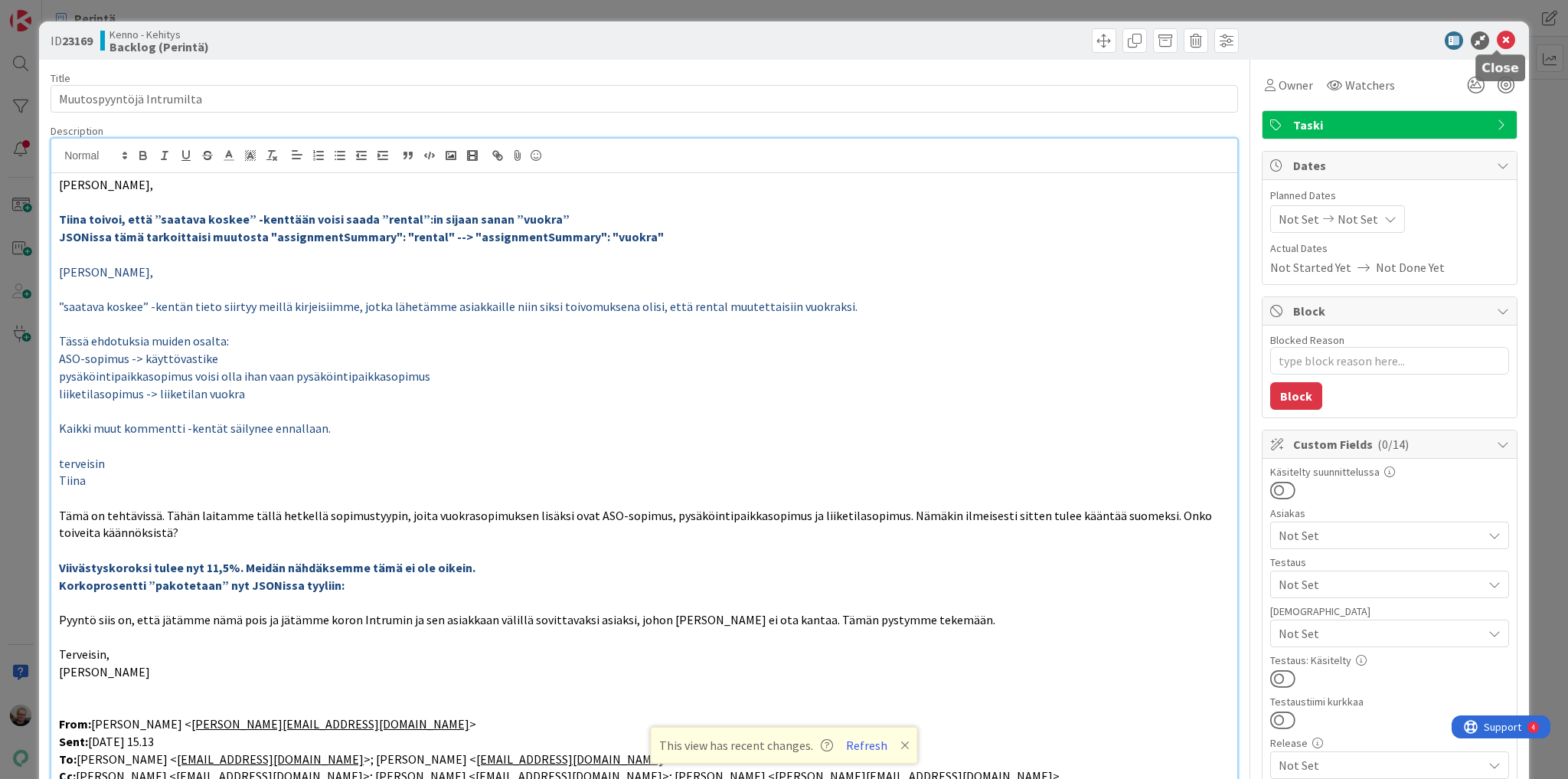
click at [1497, 46] on icon at bounding box center [1506, 40] width 19 height 19
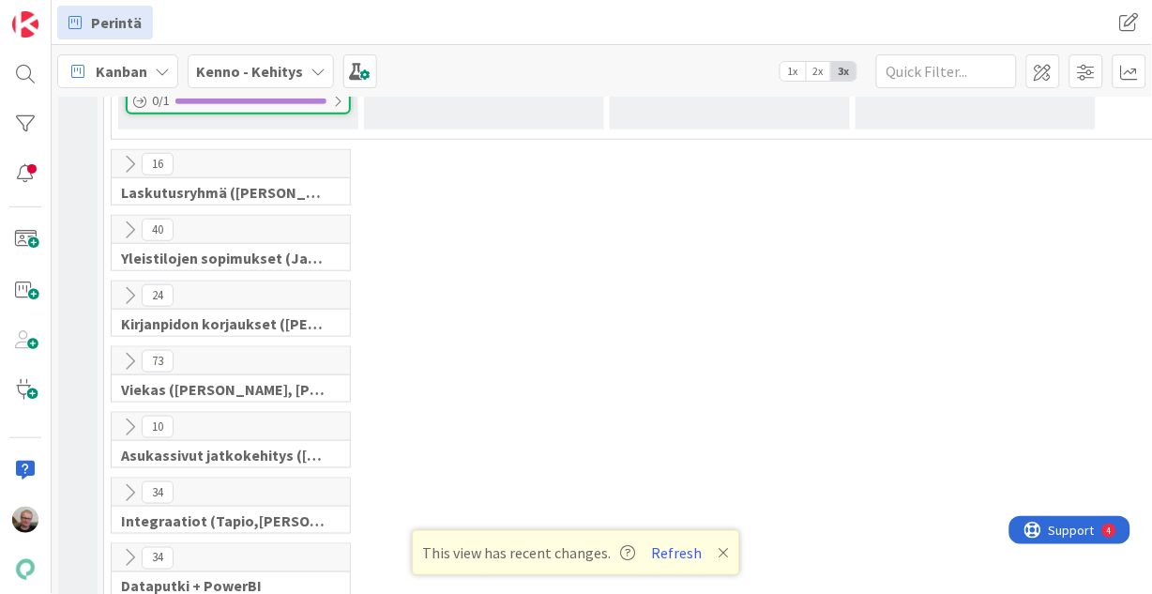
scroll to position [2851, 0]
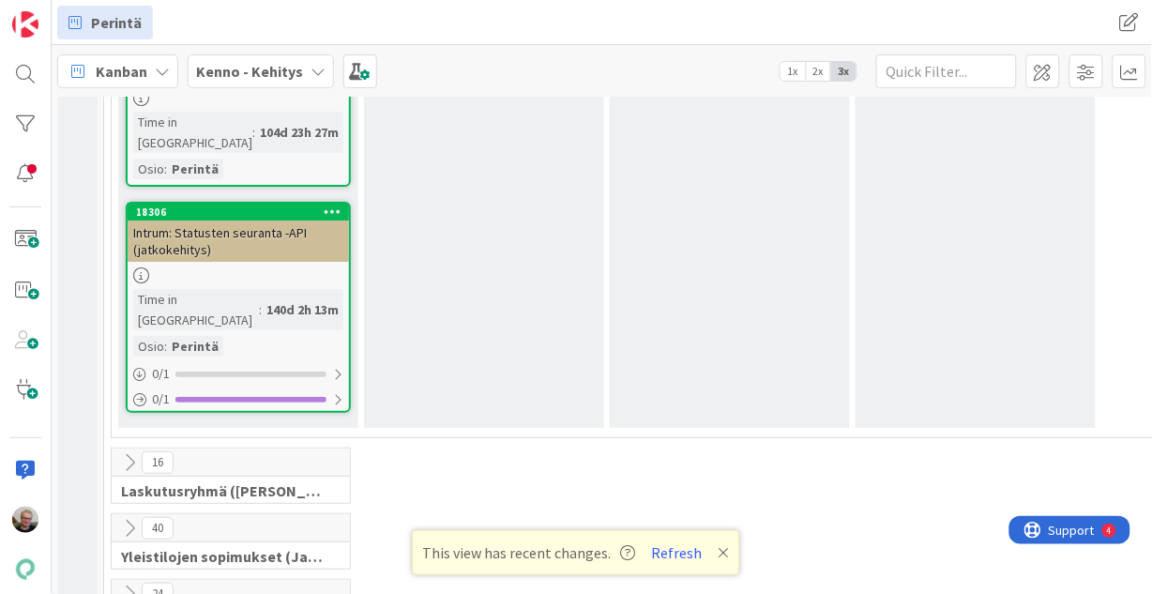
click at [127, 518] on icon at bounding box center [129, 528] width 21 height 21
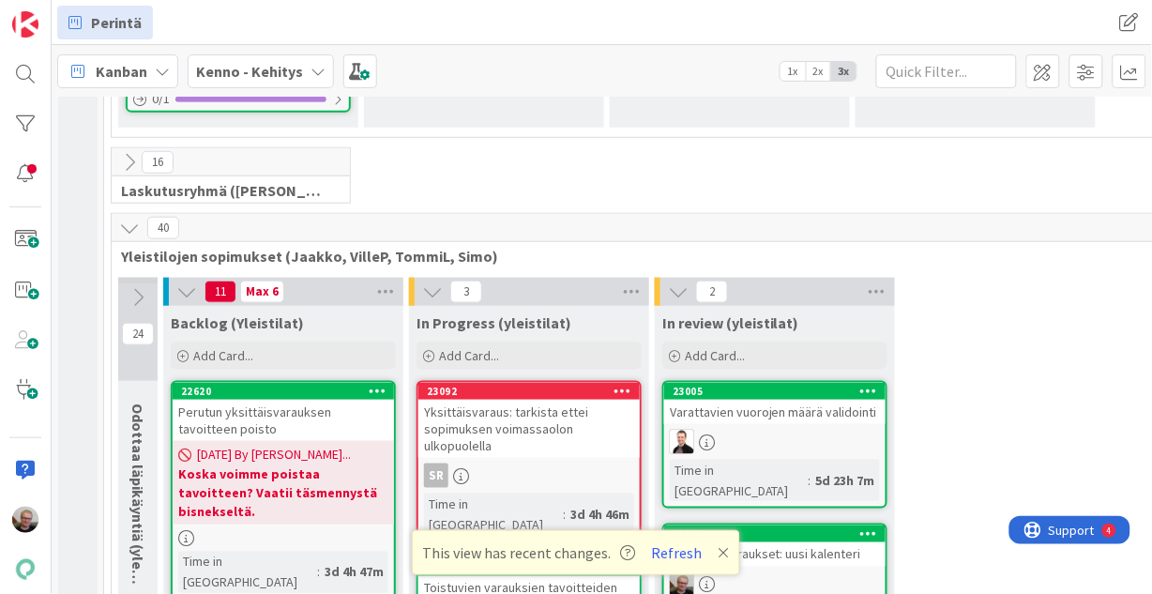
scroll to position [3001, 0]
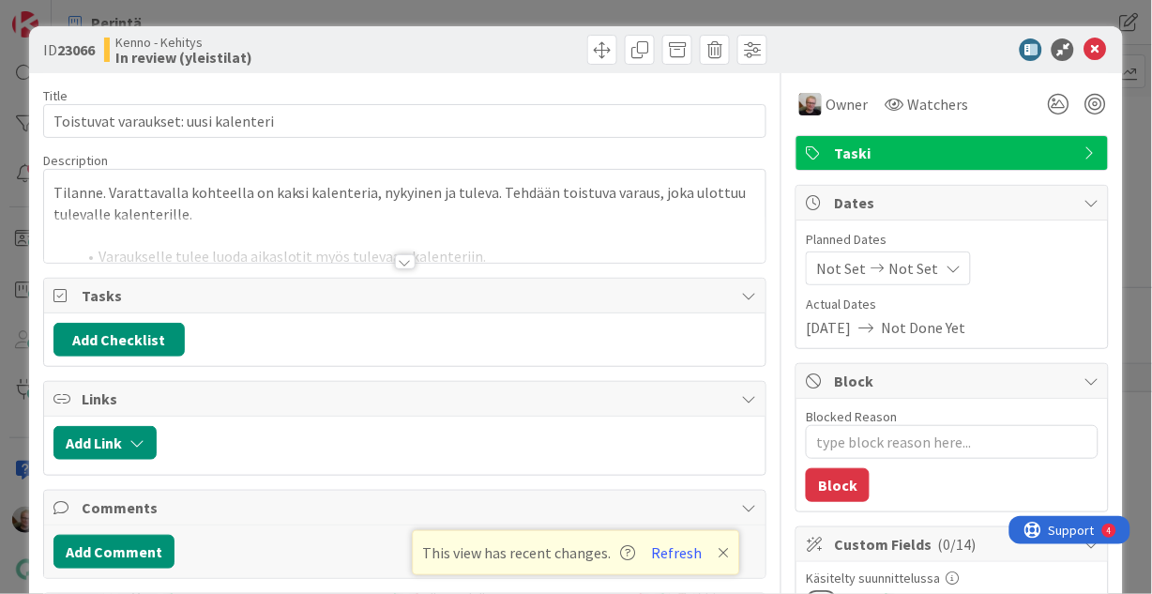
click at [137, 217] on div at bounding box center [405, 239] width 722 height 48
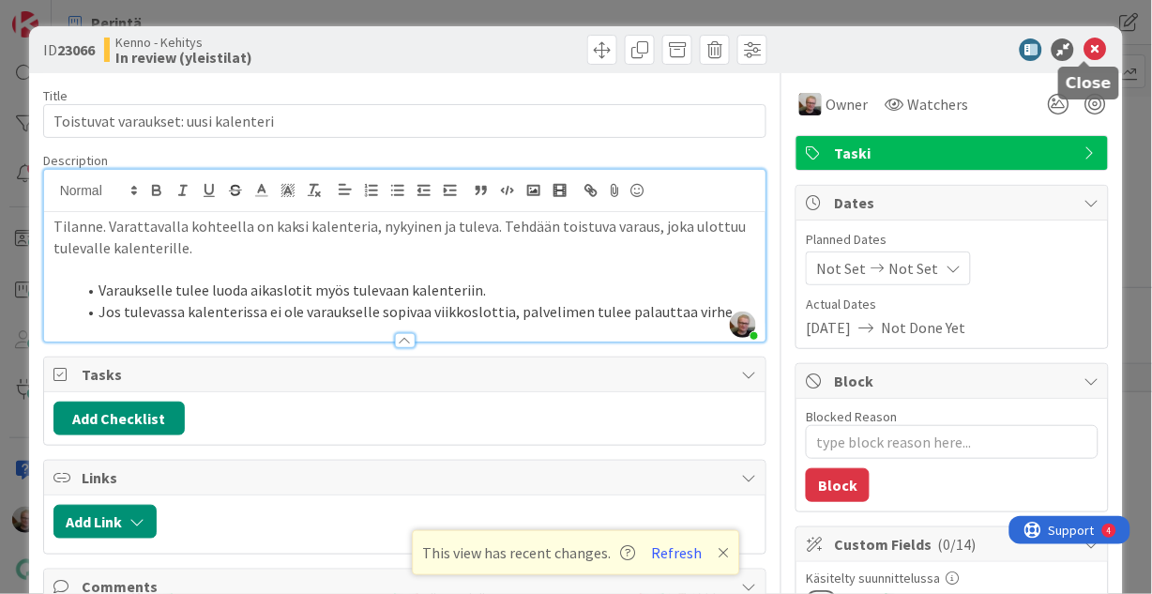
click at [1087, 44] on icon at bounding box center [1094, 49] width 23 height 23
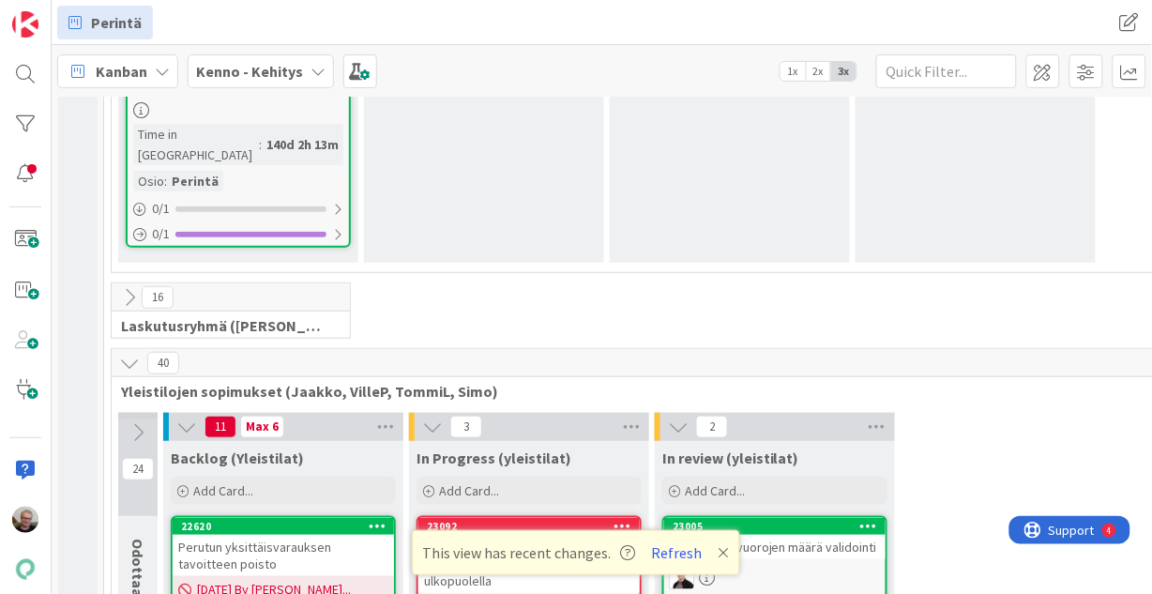
scroll to position [3001, 0]
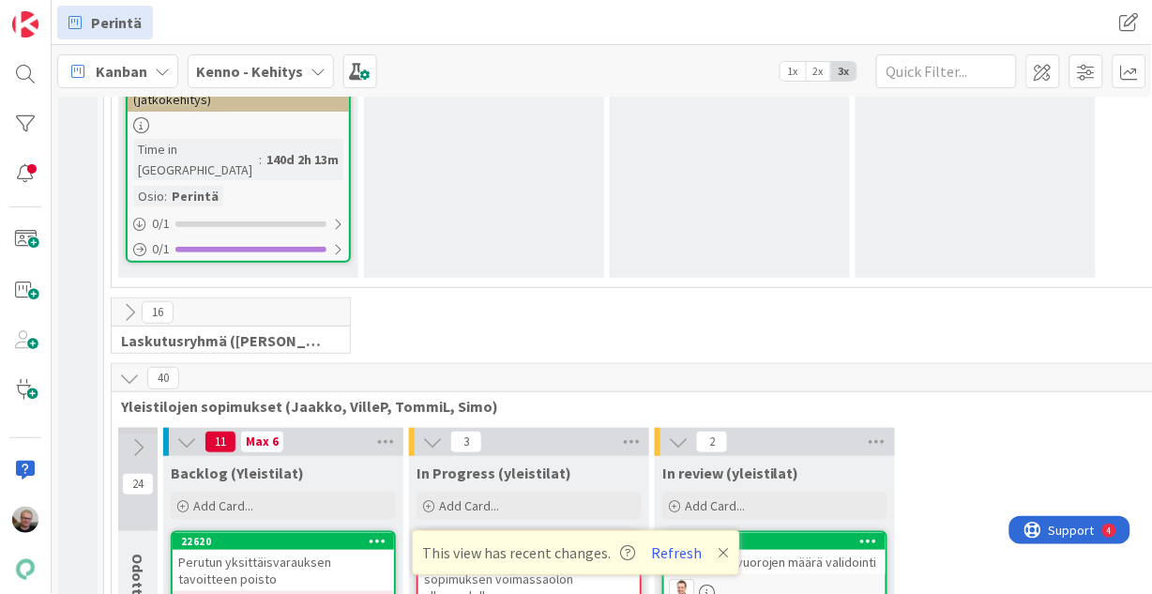
click at [135, 437] on icon at bounding box center [138, 447] width 21 height 21
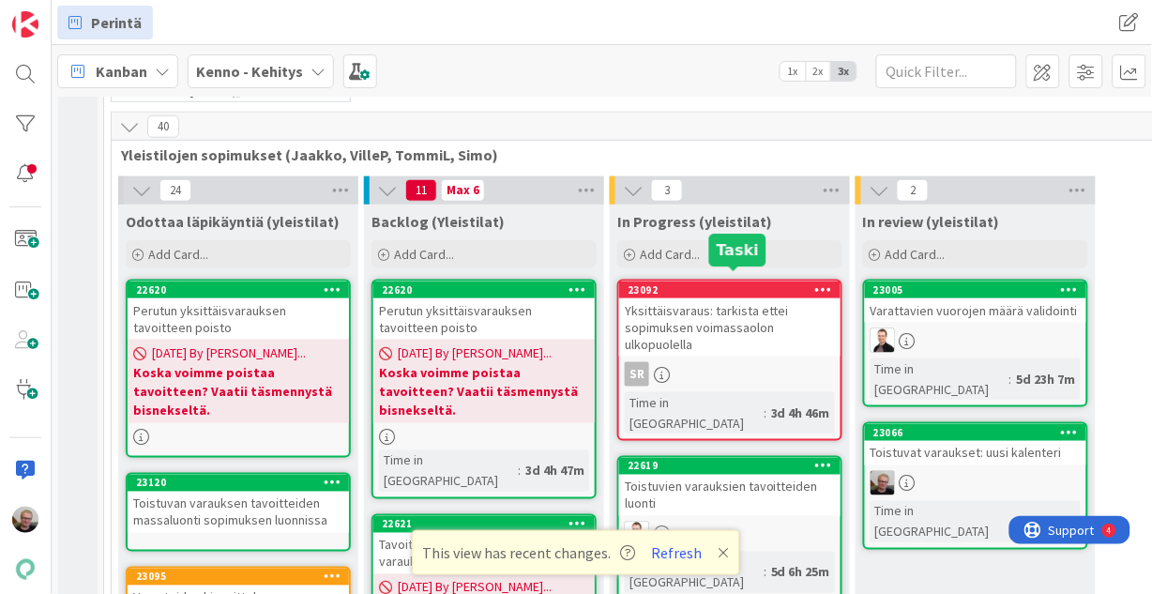
scroll to position [3301, 0]
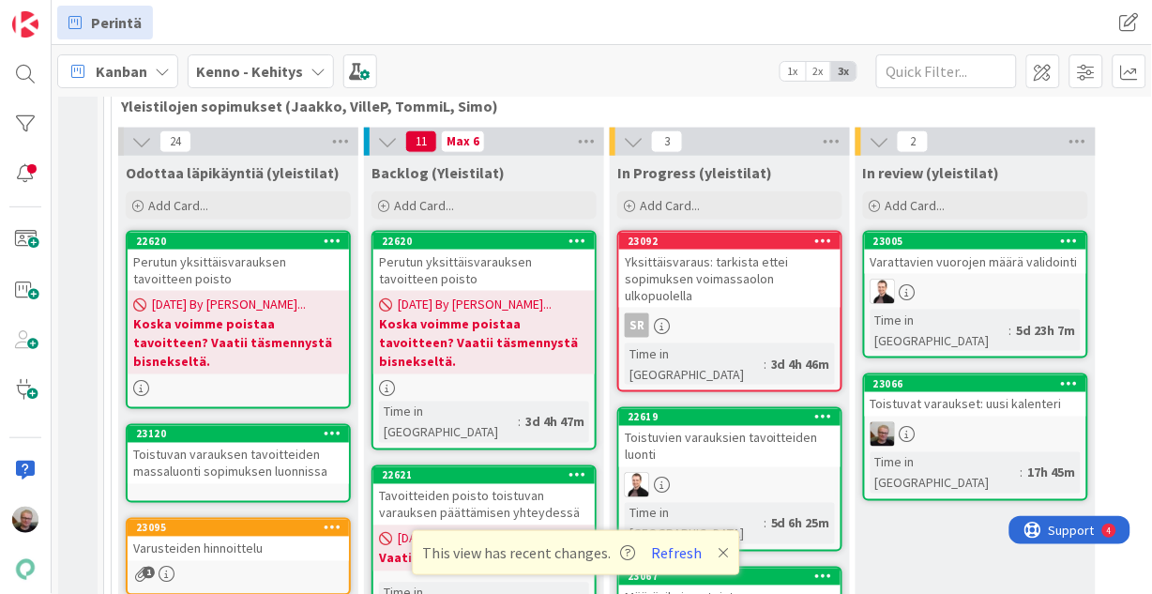
click at [704, 585] on div "Määräaikainen toistuva vuoro" at bounding box center [729, 597] width 221 height 24
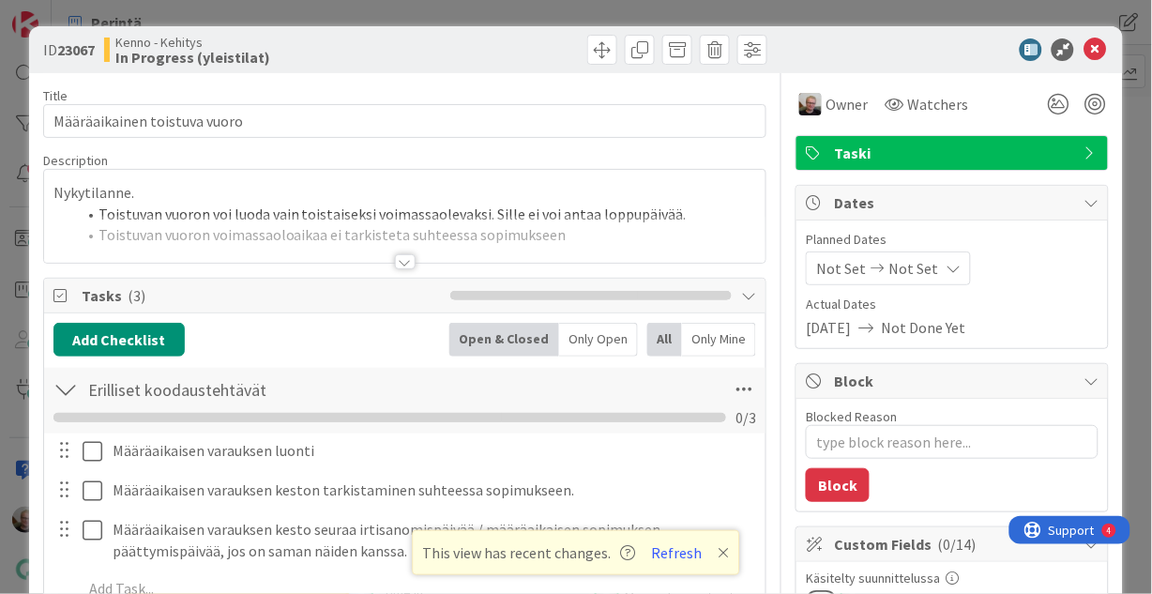
type textarea "x"
click at [265, 234] on div at bounding box center [405, 239] width 722 height 48
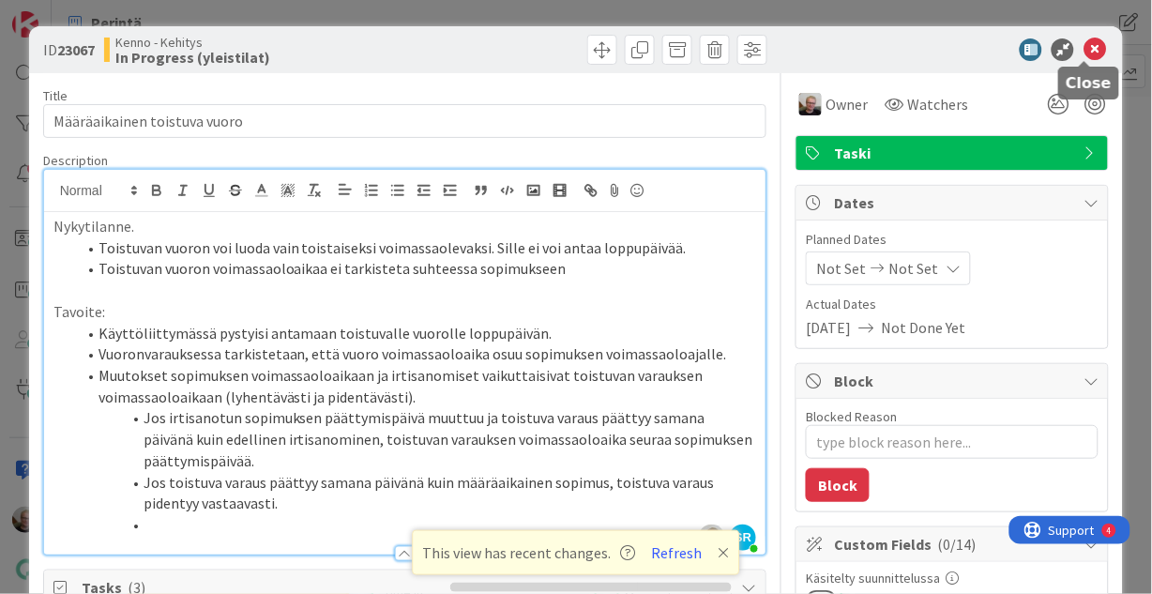
click at [1083, 46] on icon at bounding box center [1094, 49] width 23 height 23
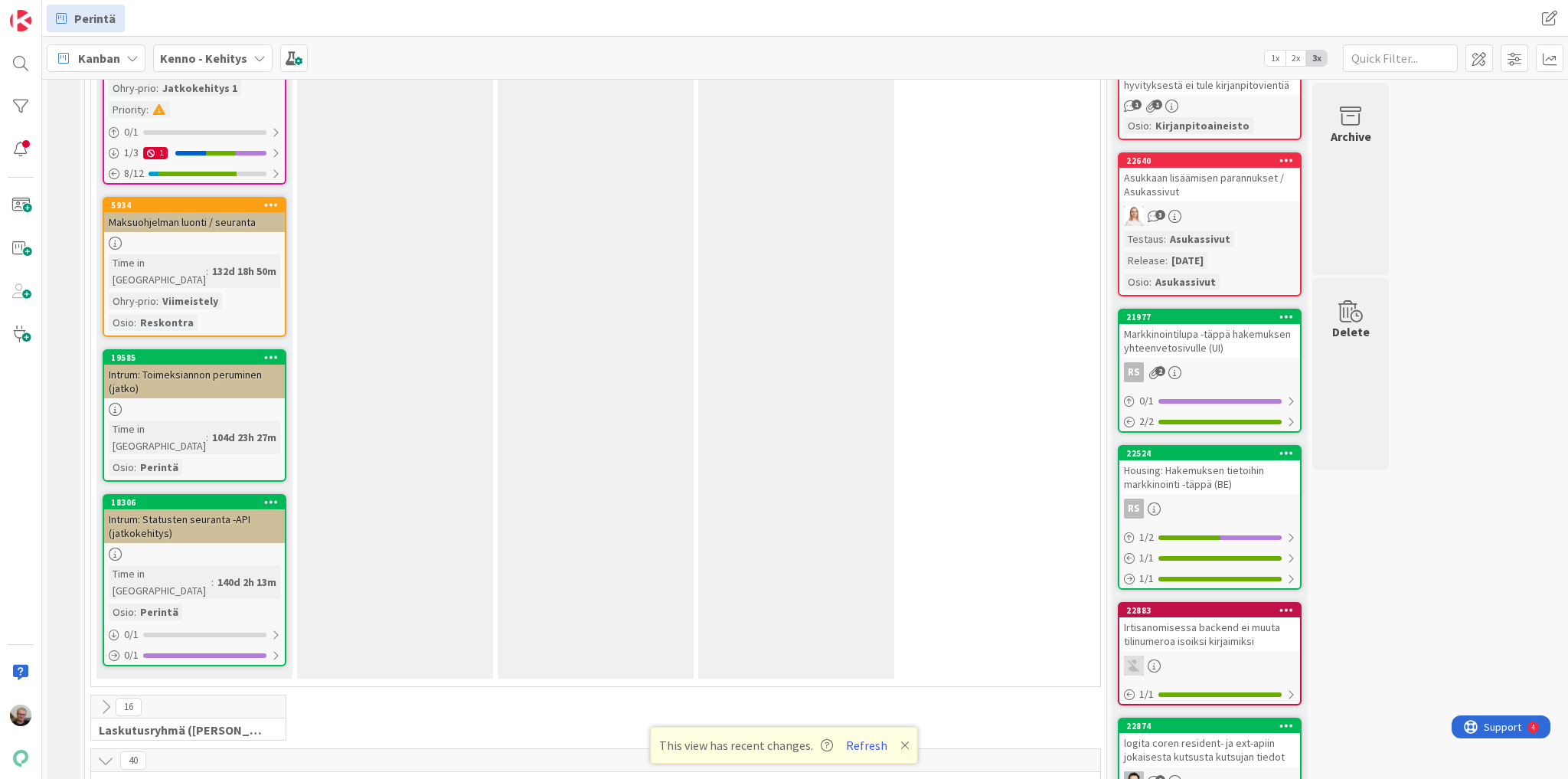
scroll to position [1899, 0]
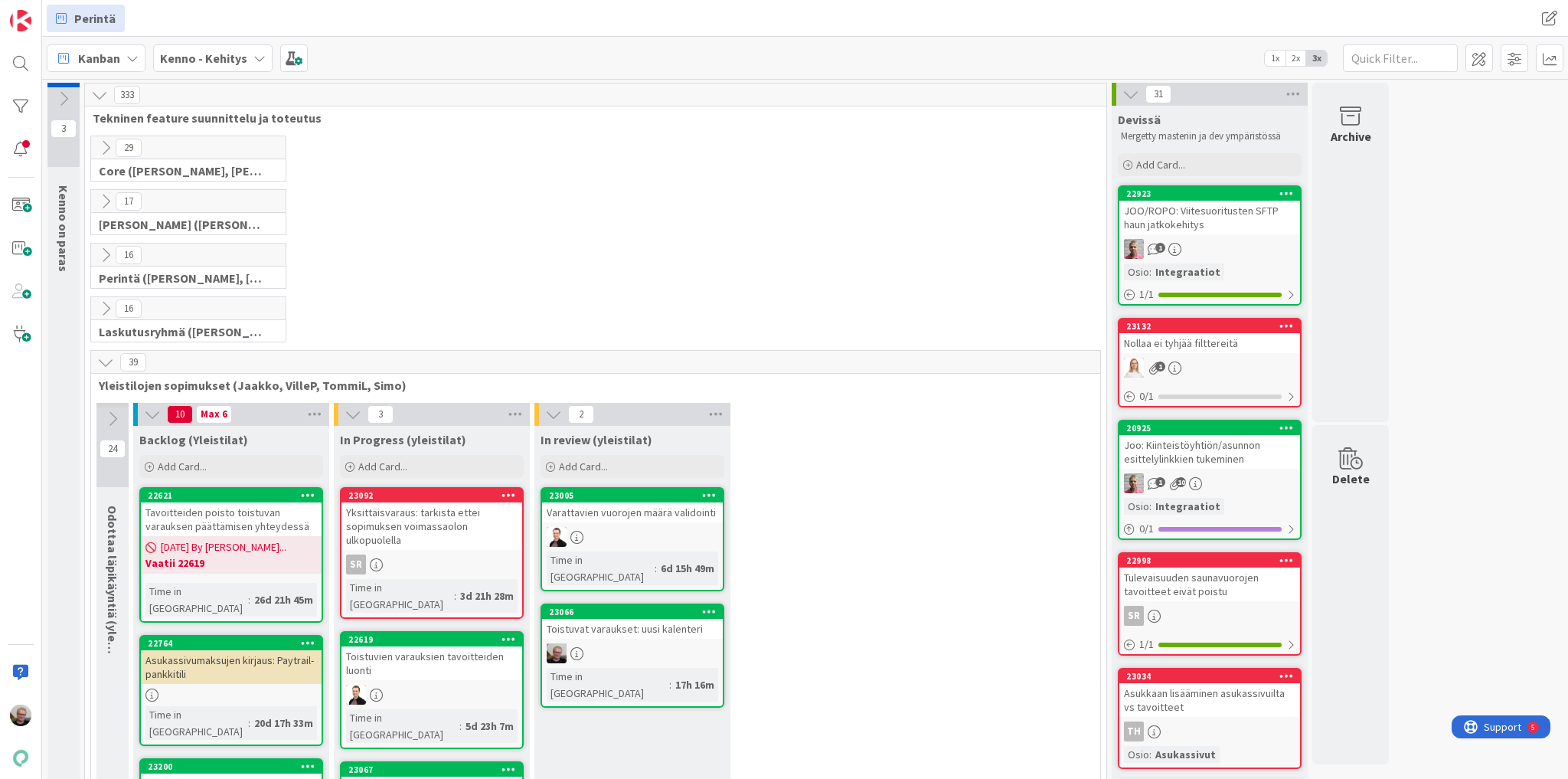
scroll to position [306, 0]
